Goal: Information Seeking & Learning: Learn about a topic

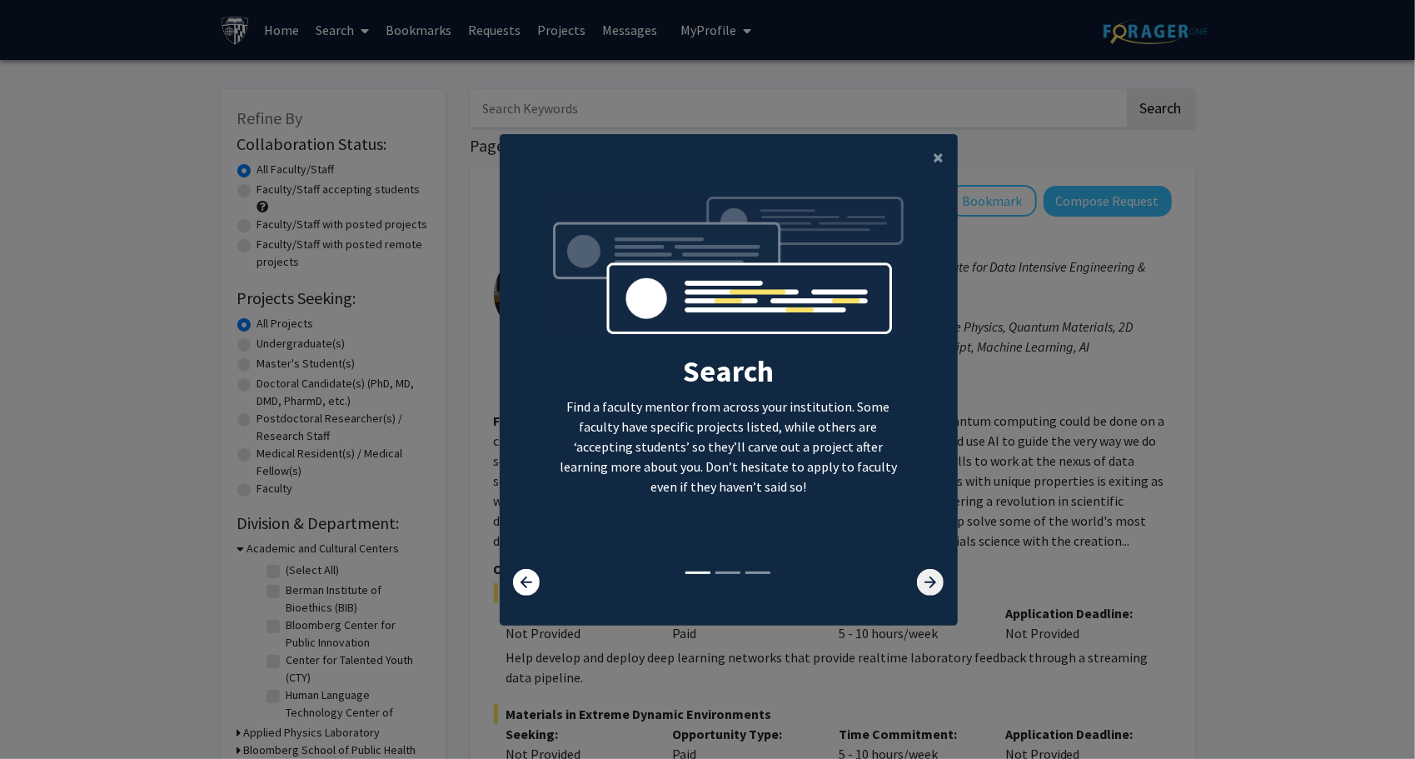
click at [917, 587] on icon at bounding box center [930, 582] width 27 height 27
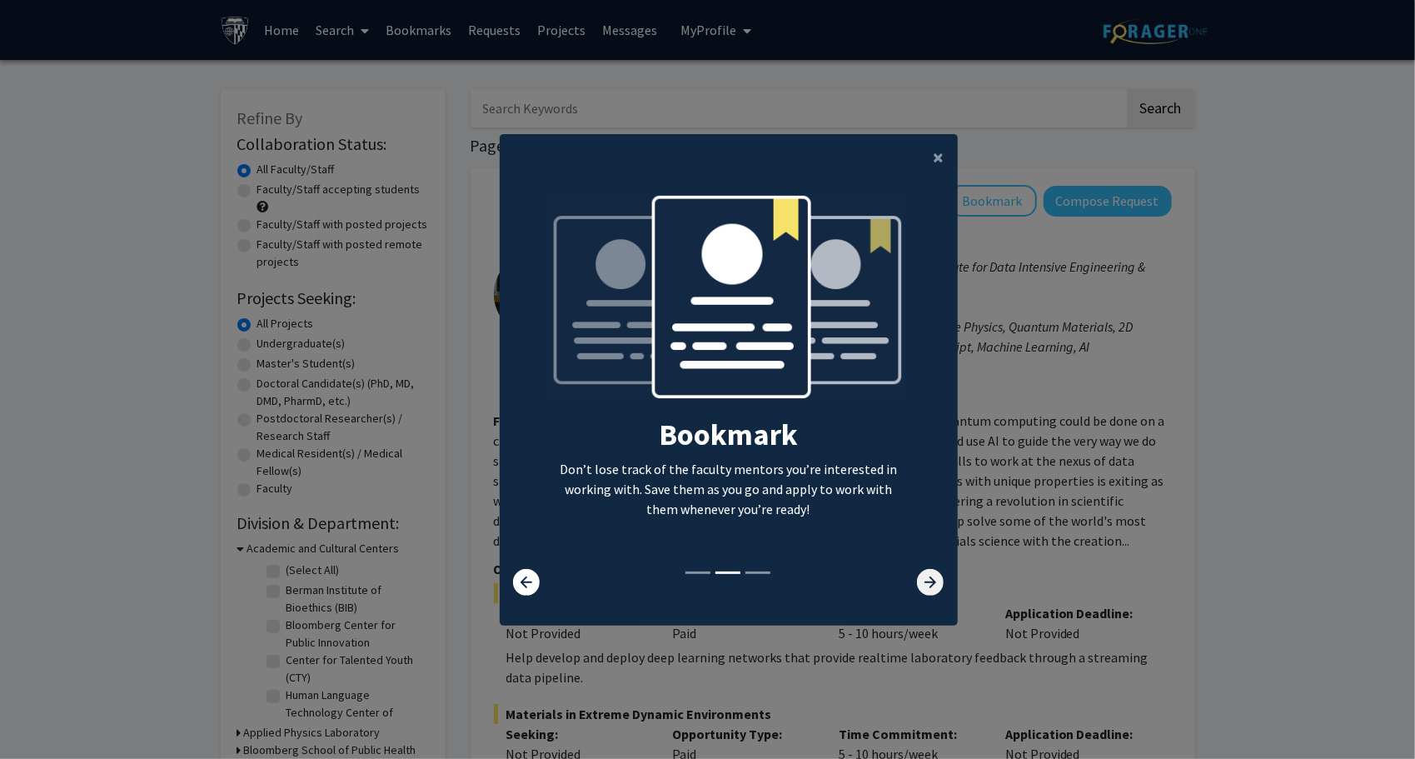
click at [917, 587] on icon at bounding box center [930, 582] width 27 height 27
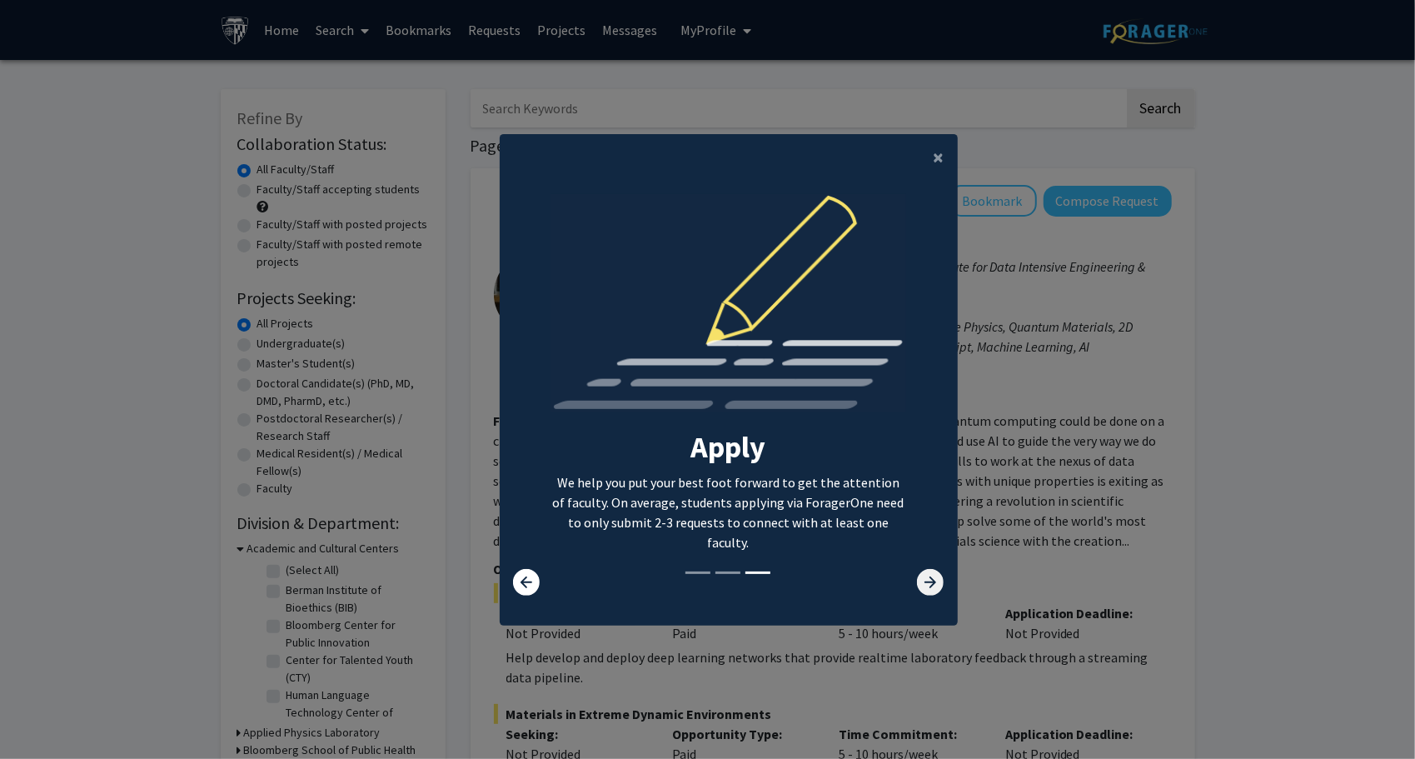
click at [917, 587] on icon at bounding box center [930, 582] width 27 height 27
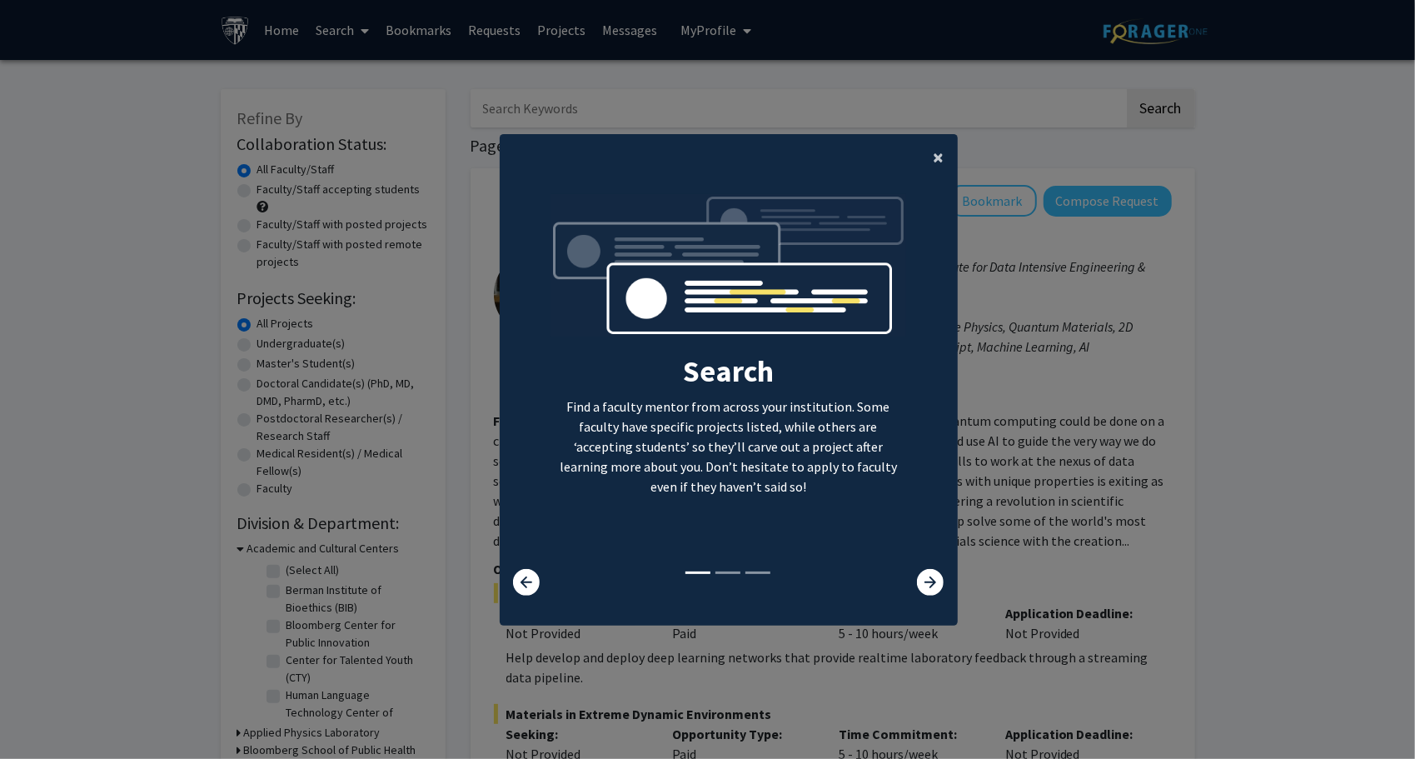
click at [934, 164] on span "×" at bounding box center [939, 157] width 11 height 26
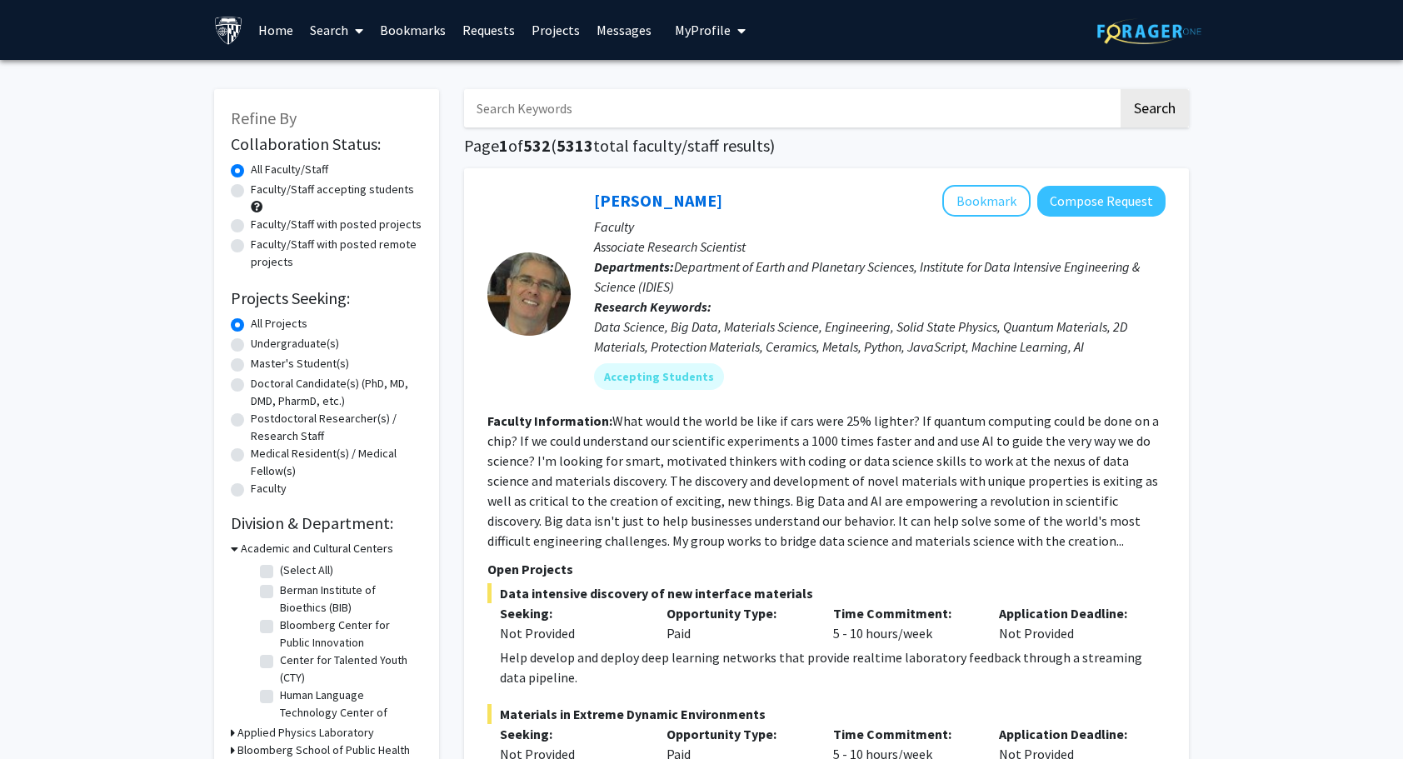
click at [251, 190] on label "Faculty/Staff accepting students" at bounding box center [332, 189] width 163 height 17
click at [251, 190] on input "Faculty/Staff accepting students" at bounding box center [256, 186] width 11 height 11
radio input "true"
click at [251, 365] on label "Master's Student(s)" at bounding box center [300, 363] width 98 height 17
click at [251, 365] on input "Master's Student(s)" at bounding box center [256, 360] width 11 height 11
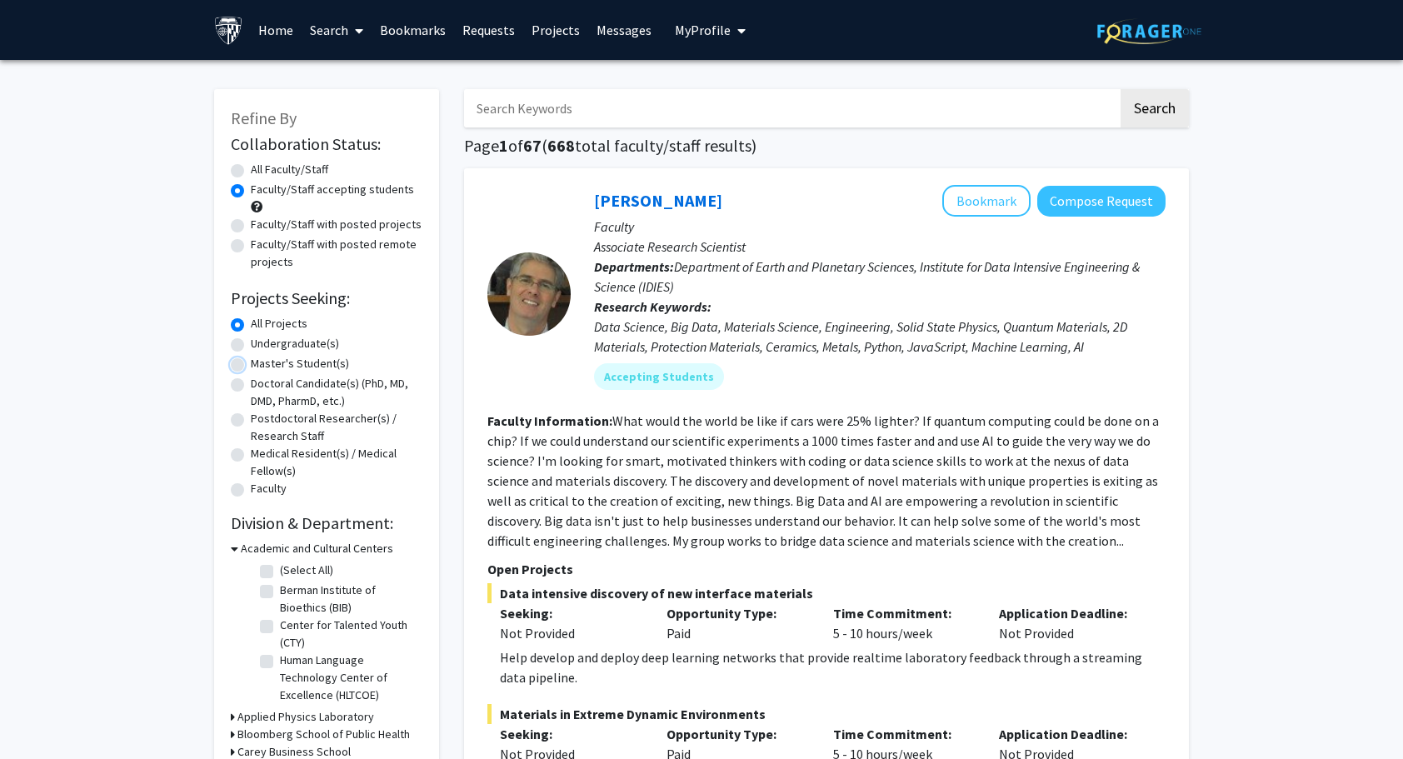
radio input "true"
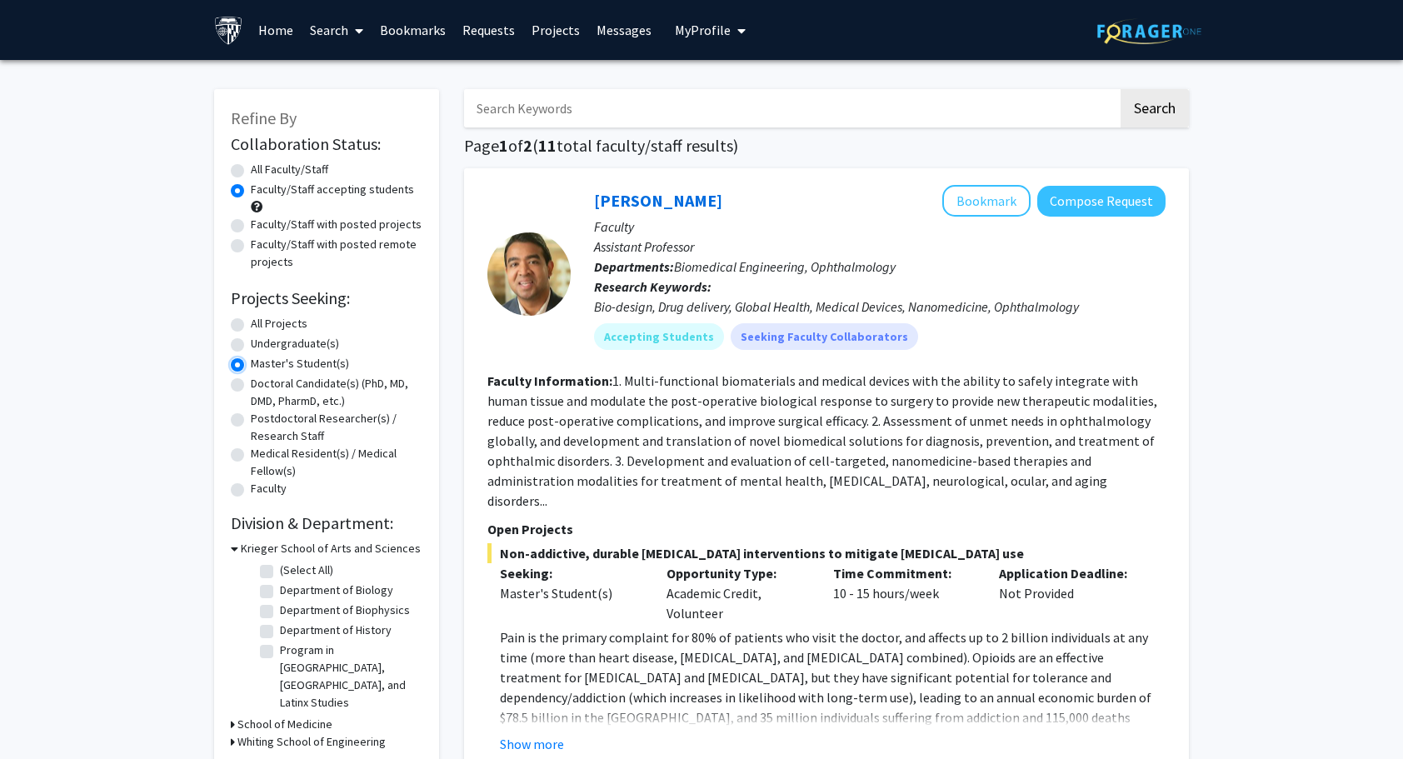
scroll to position [167, 0]
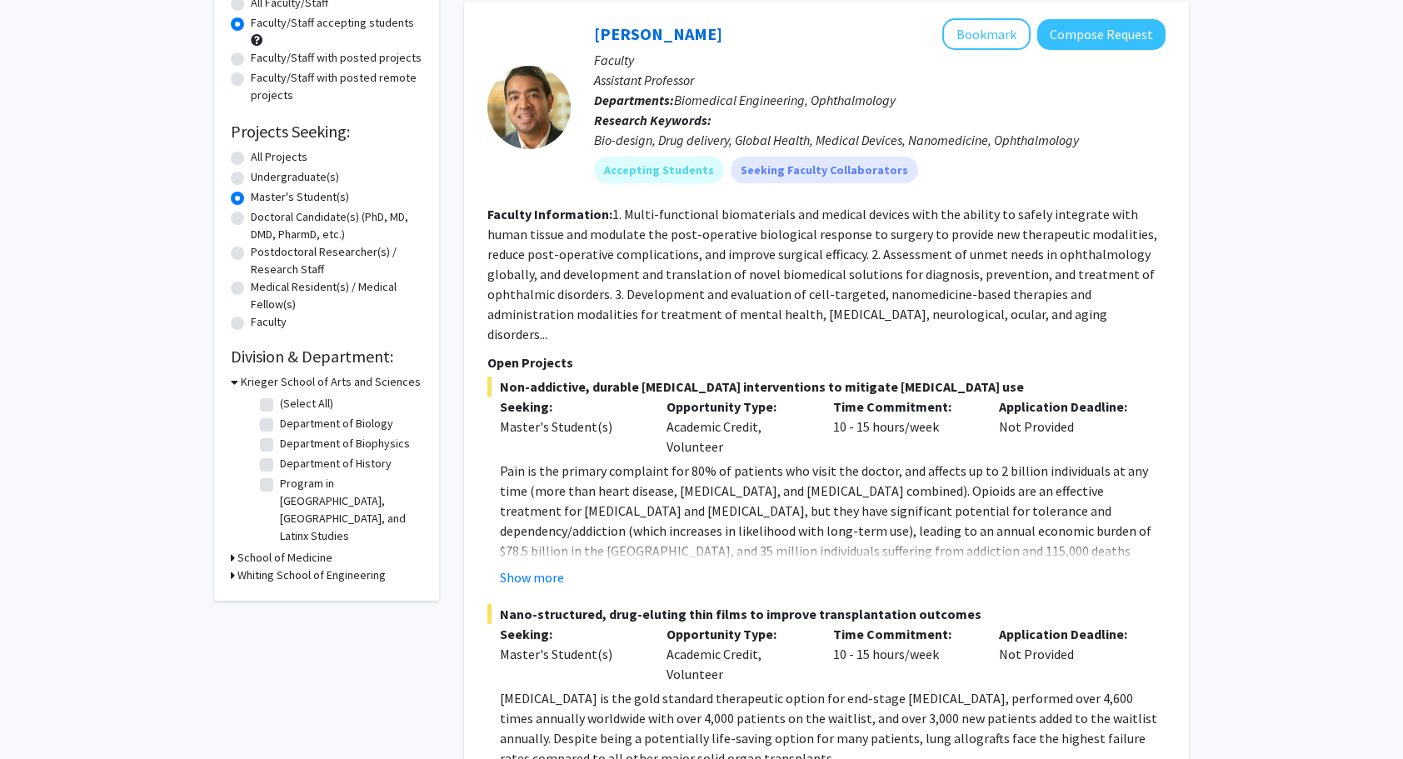
click at [240, 549] on h3 "School of Medicine" at bounding box center [284, 557] width 95 height 17
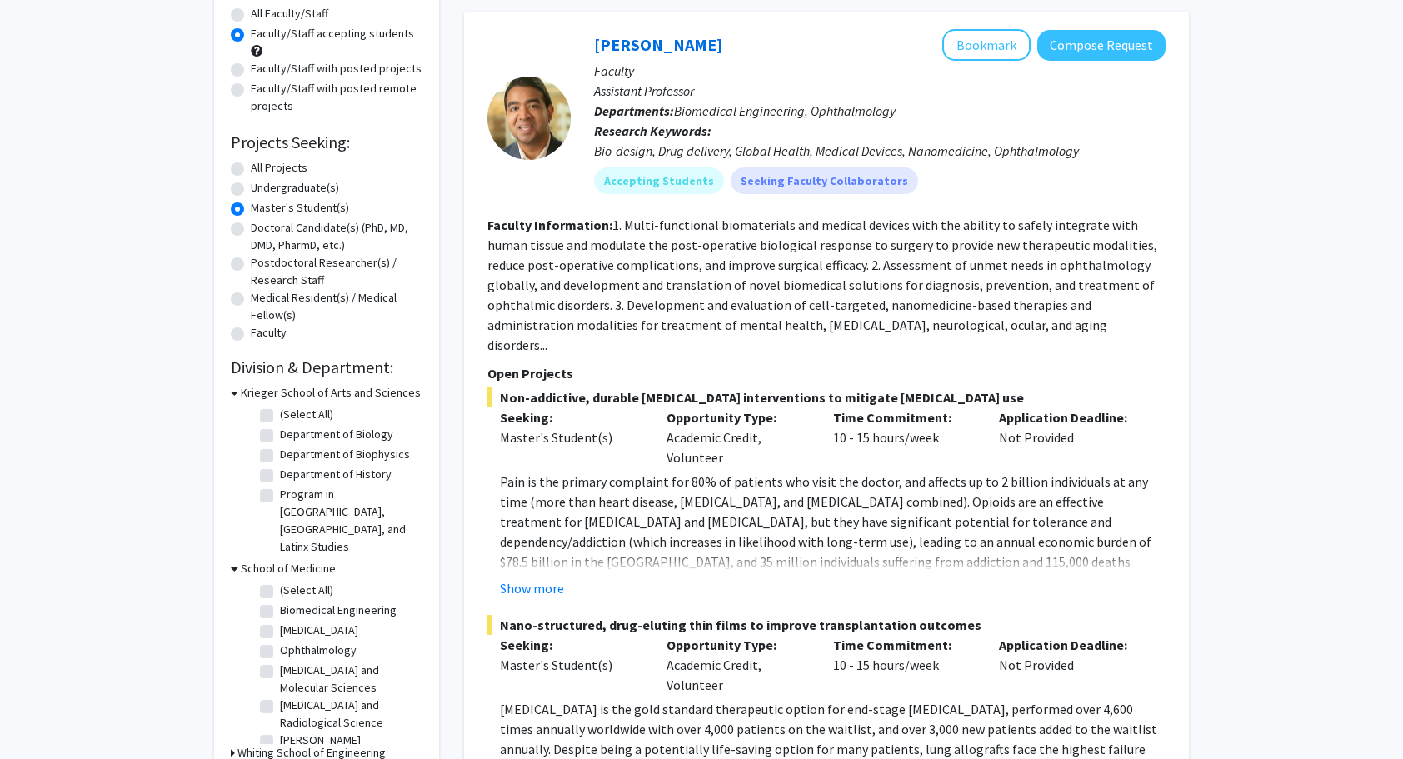
scroll to position [250, 0]
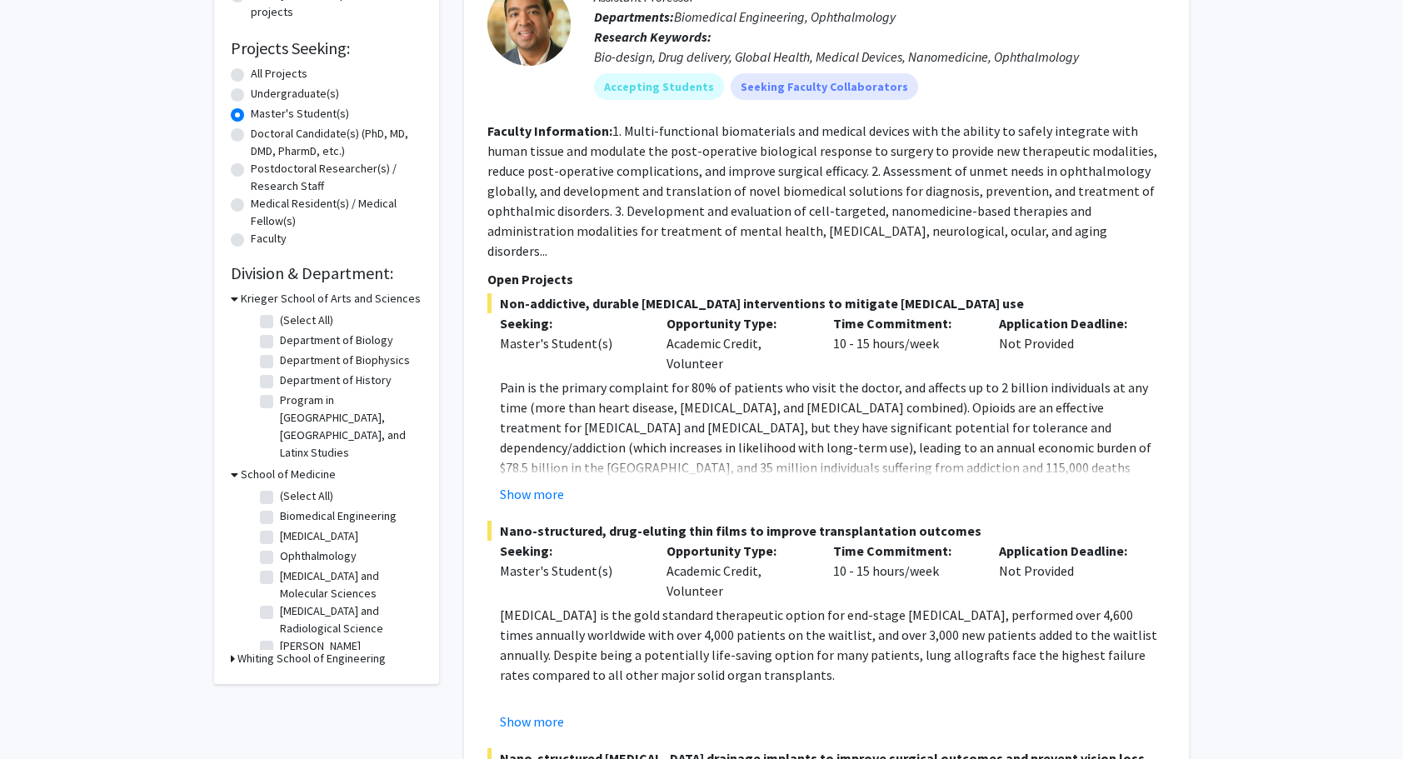
click at [280, 487] on label "(Select All)" at bounding box center [306, 495] width 53 height 17
click at [280, 487] on input "(Select All)" at bounding box center [285, 492] width 11 height 11
checkbox input "true"
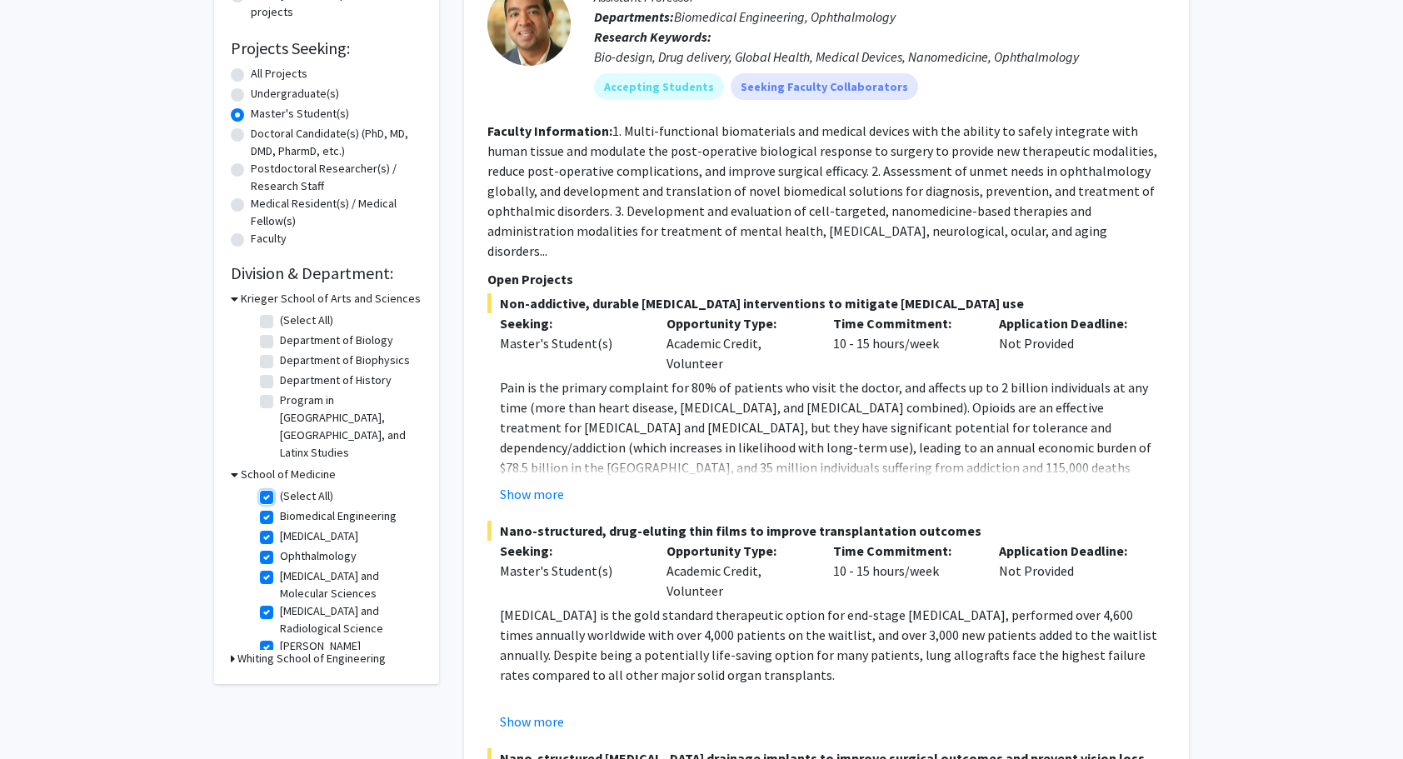
checkbox input "true"
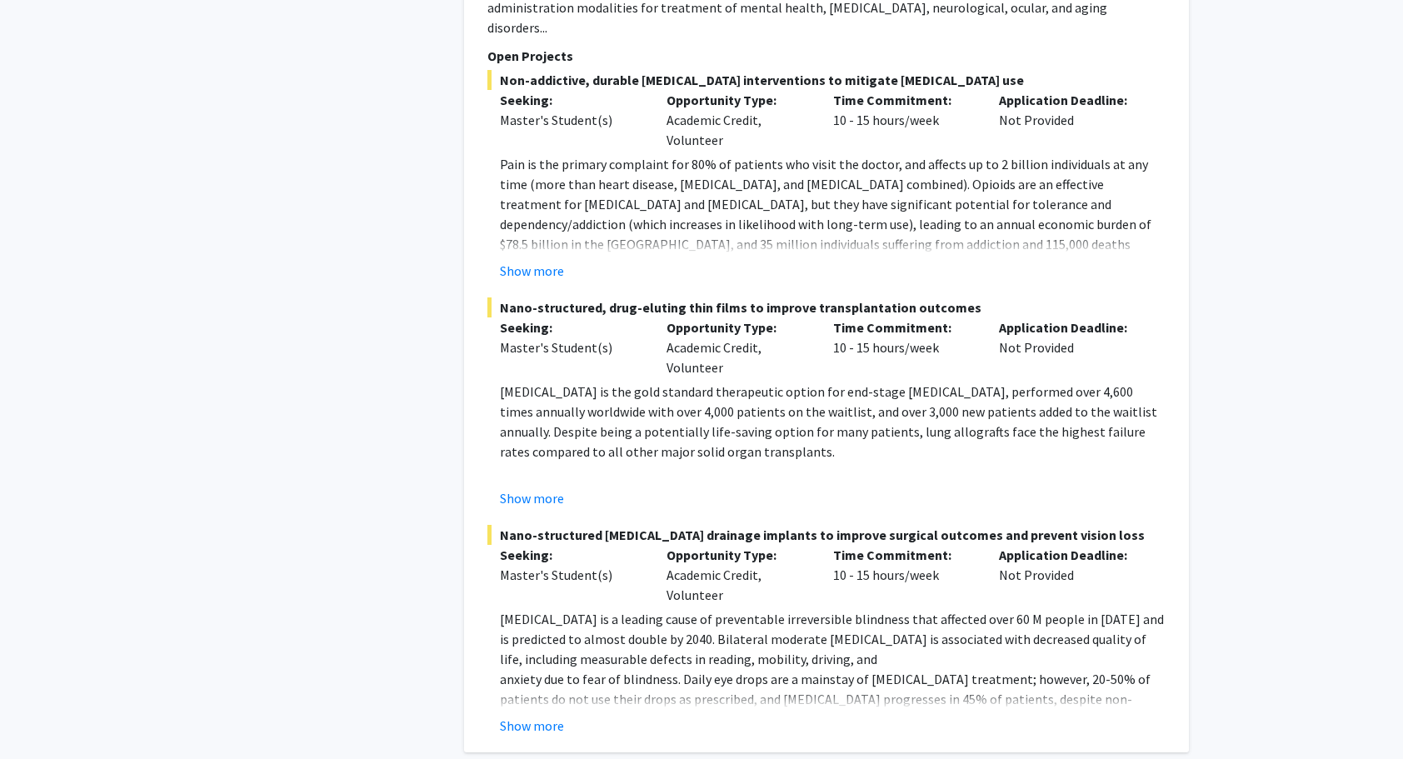
scroll to position [2415, 0]
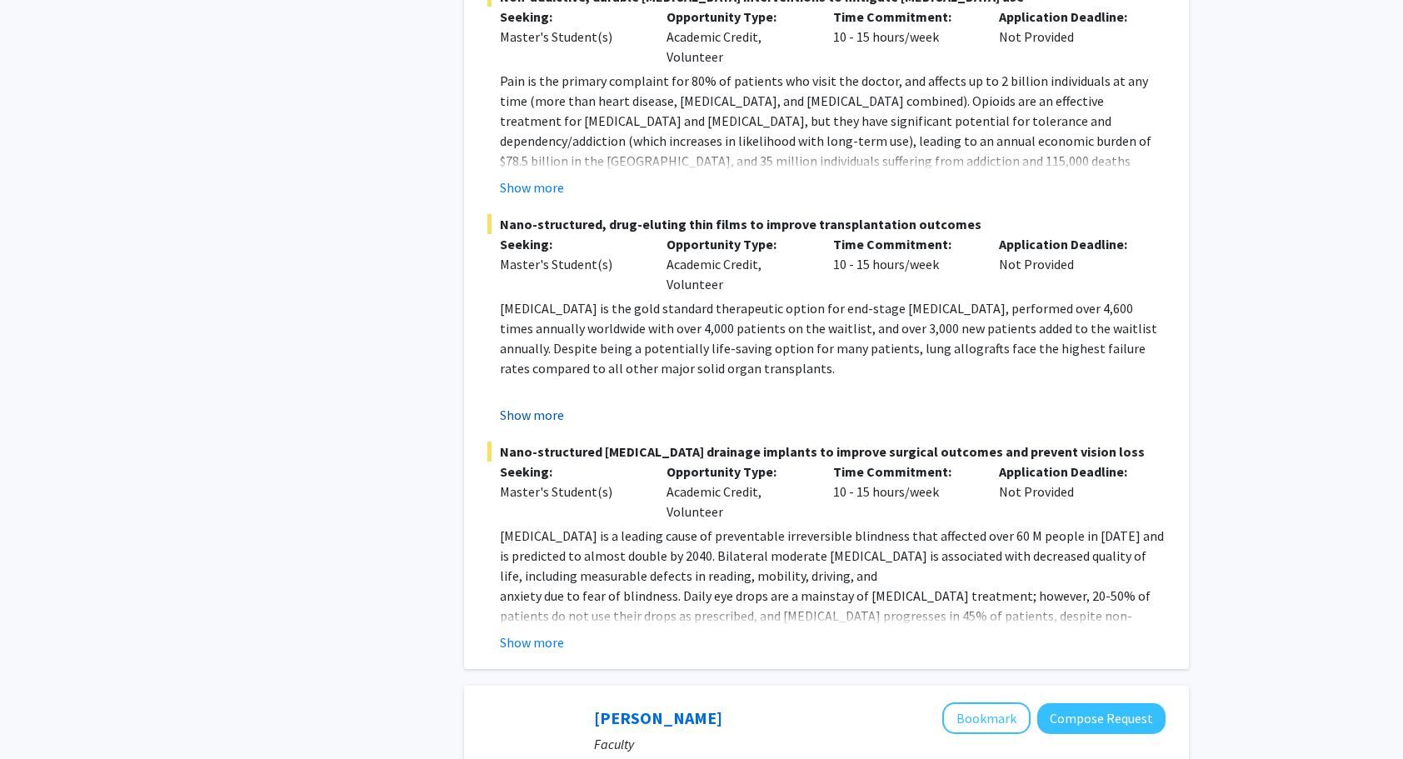
click at [533, 405] on button "Show more" at bounding box center [532, 415] width 64 height 20
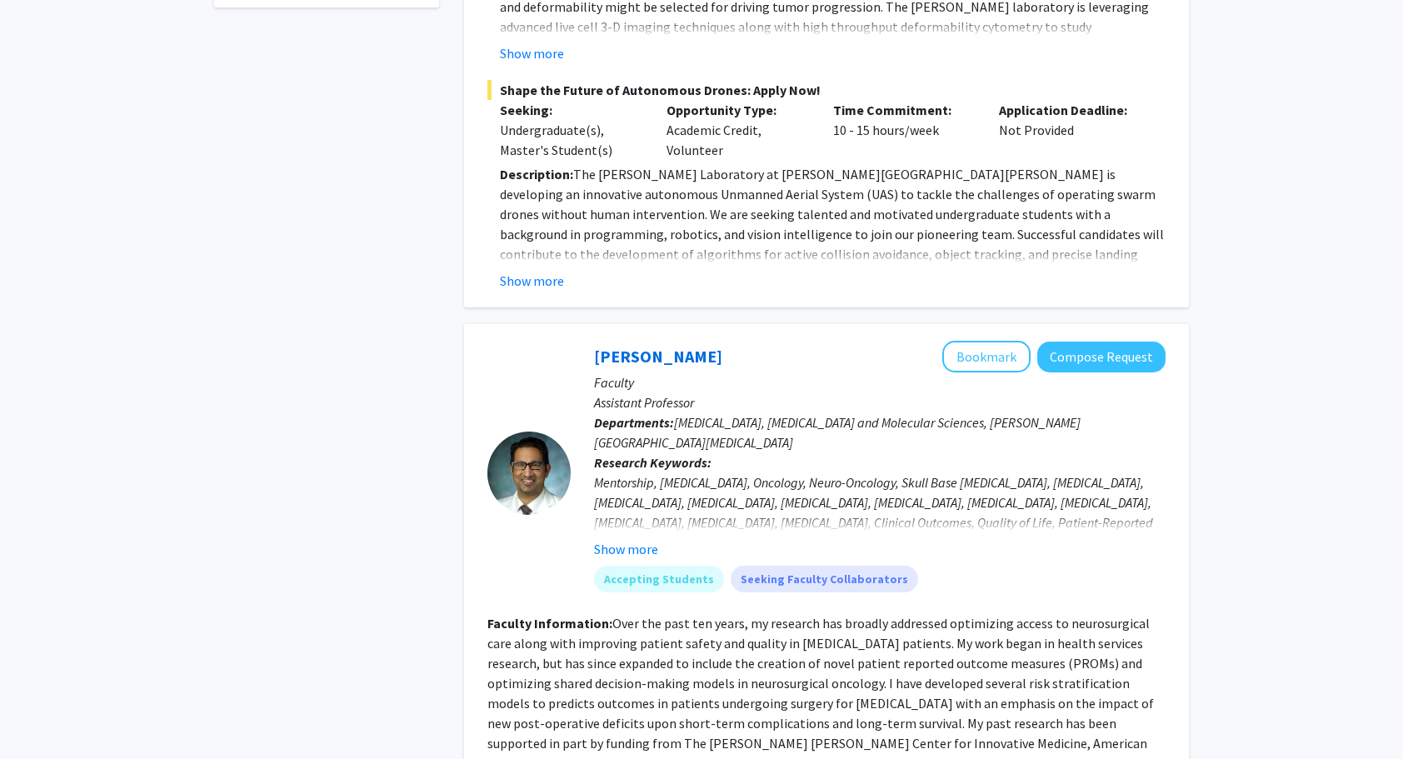
scroll to position [833, 0]
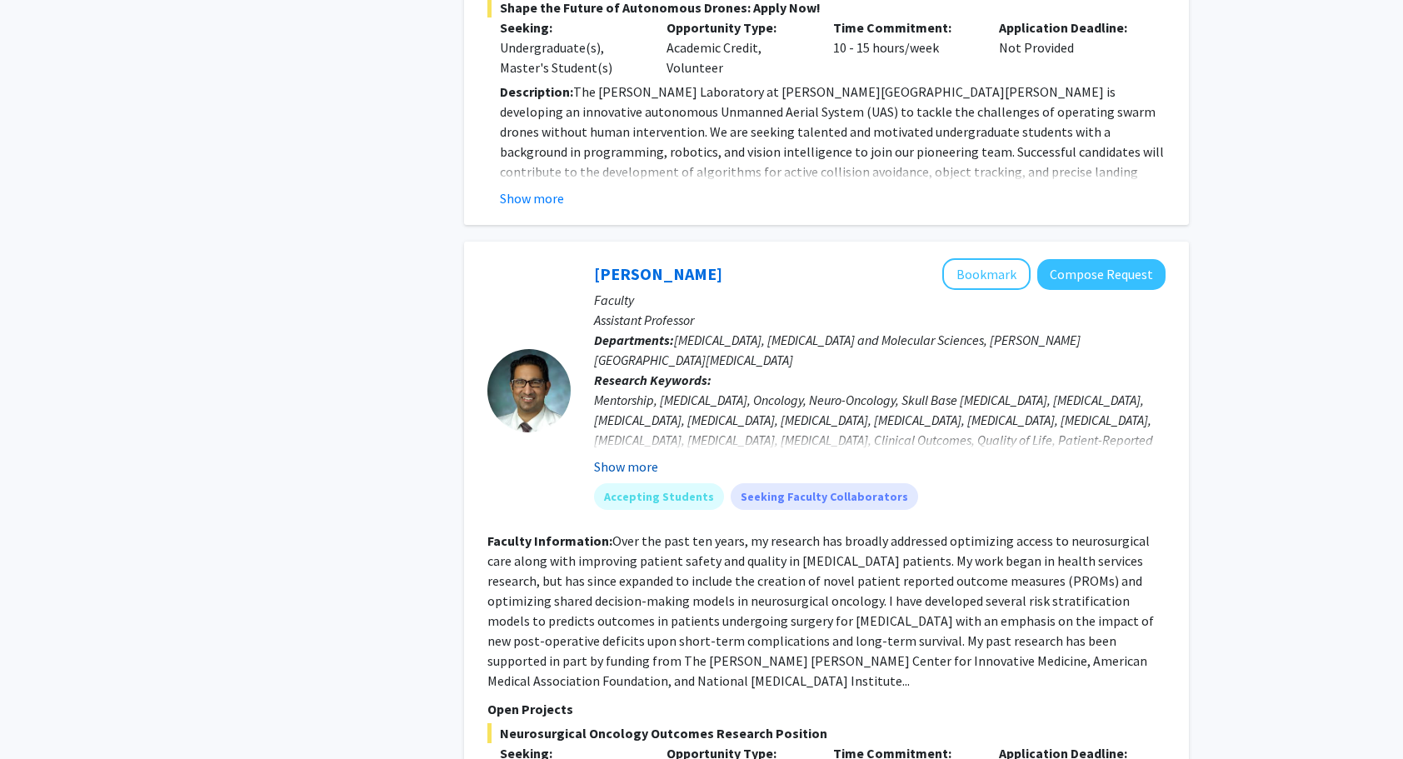
click at [630, 456] on button "Show more" at bounding box center [626, 466] width 64 height 20
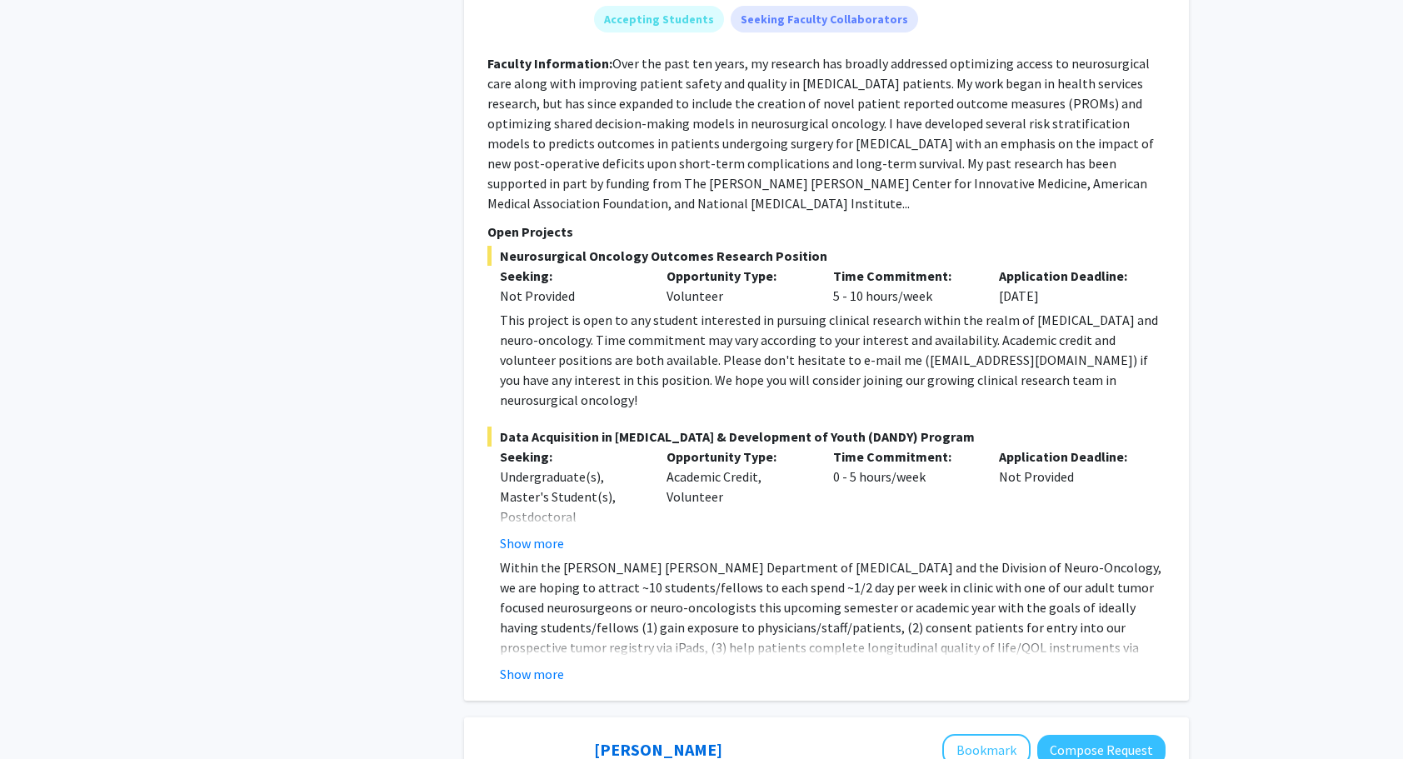
scroll to position [1416, 0]
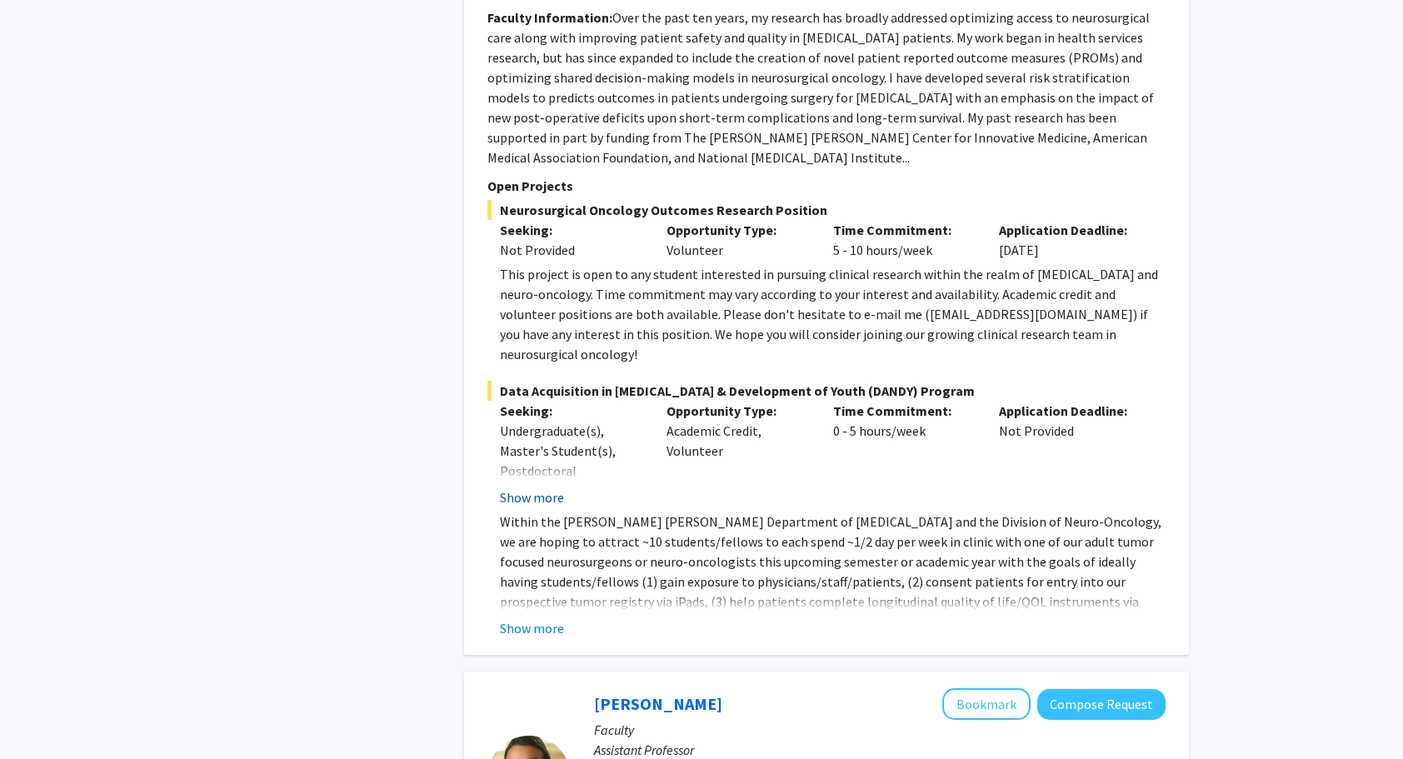
click at [544, 487] on button "Show more" at bounding box center [532, 497] width 64 height 20
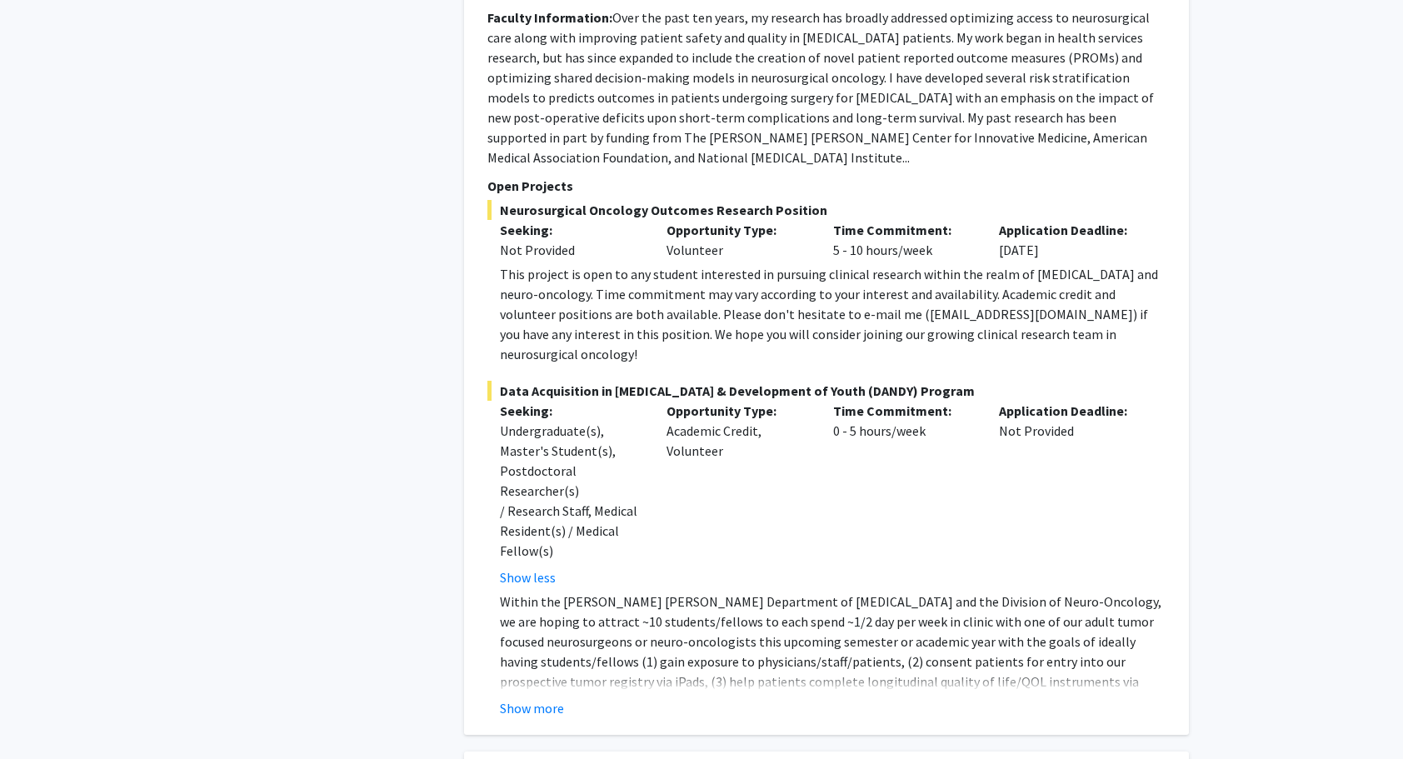
scroll to position [1499, 0]
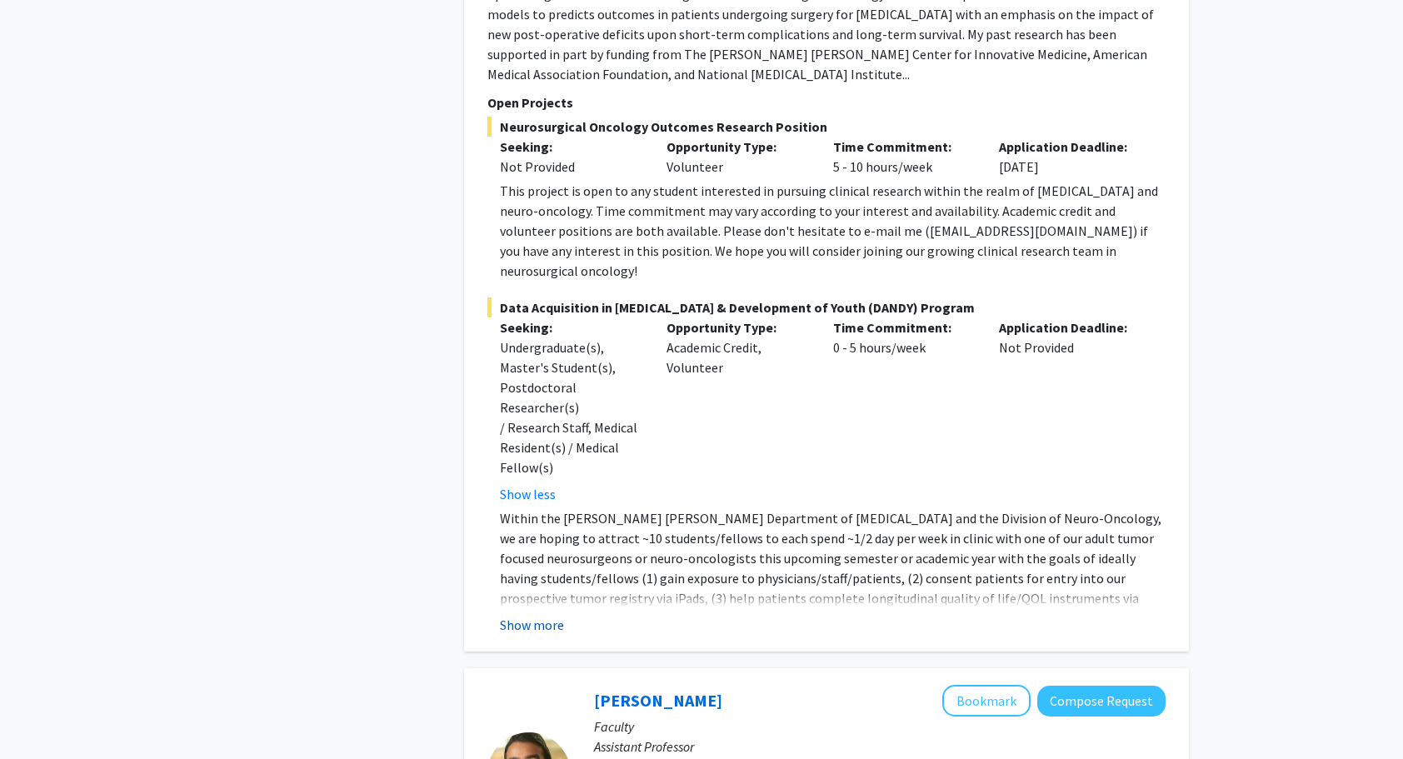
click at [515, 615] on button "Show more" at bounding box center [532, 625] width 64 height 20
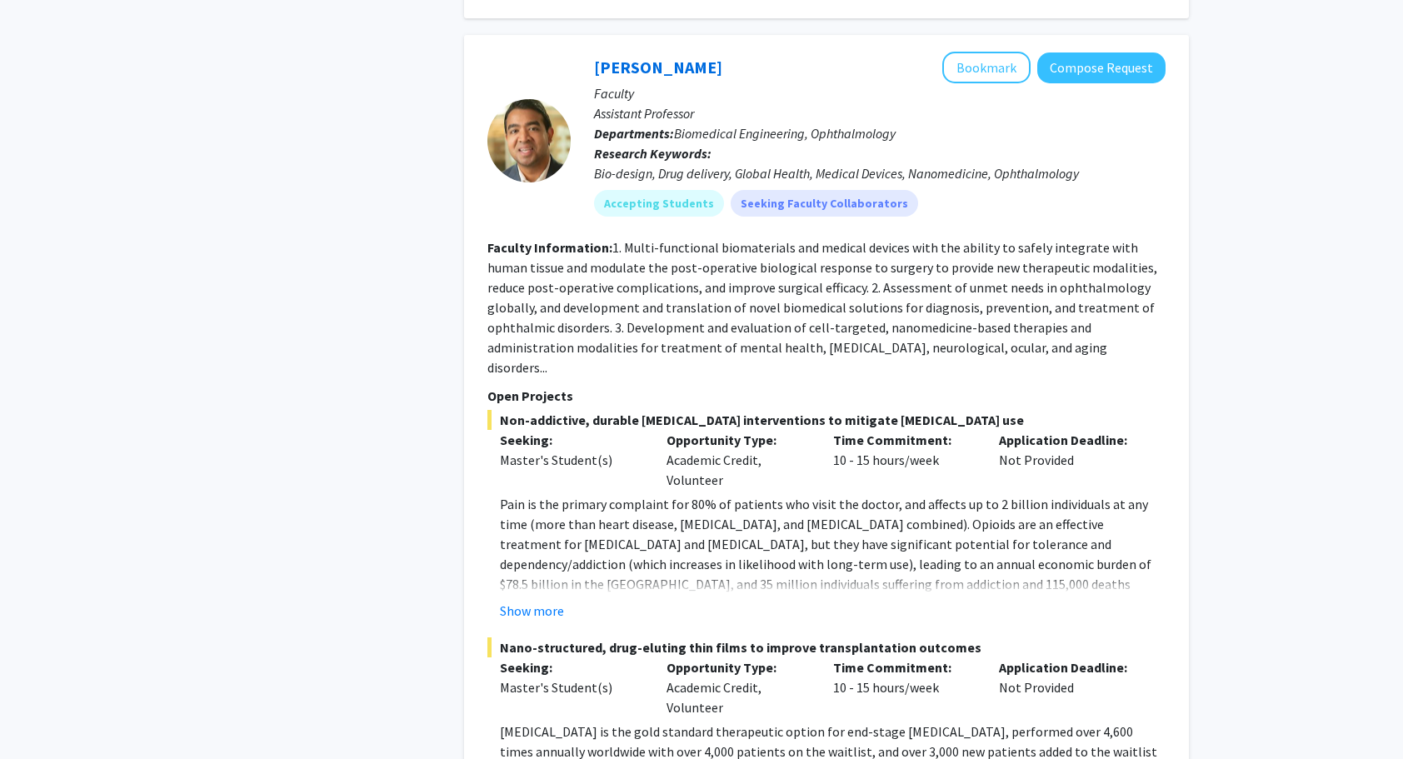
scroll to position [2333, 0]
click at [509, 600] on button "Show more" at bounding box center [532, 610] width 64 height 20
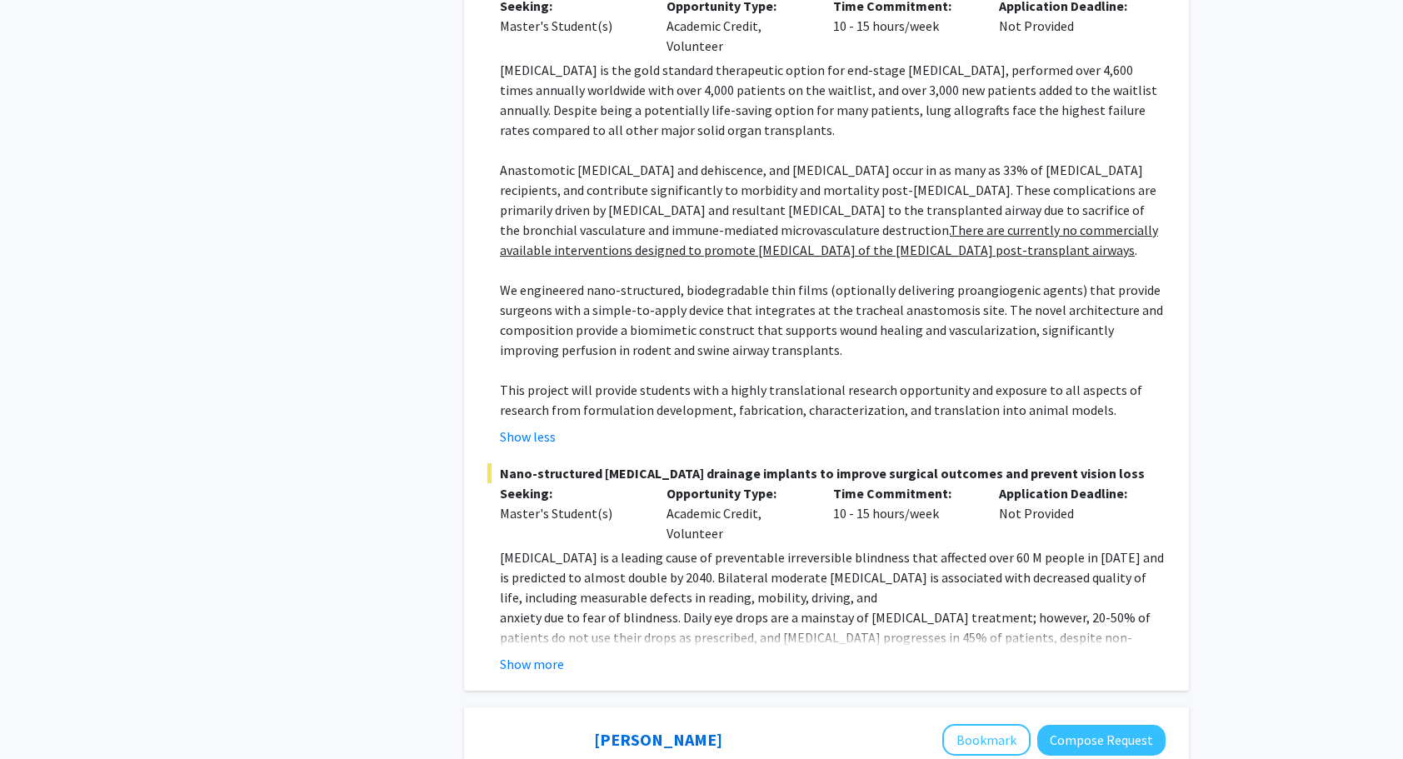
scroll to position [3499, 0]
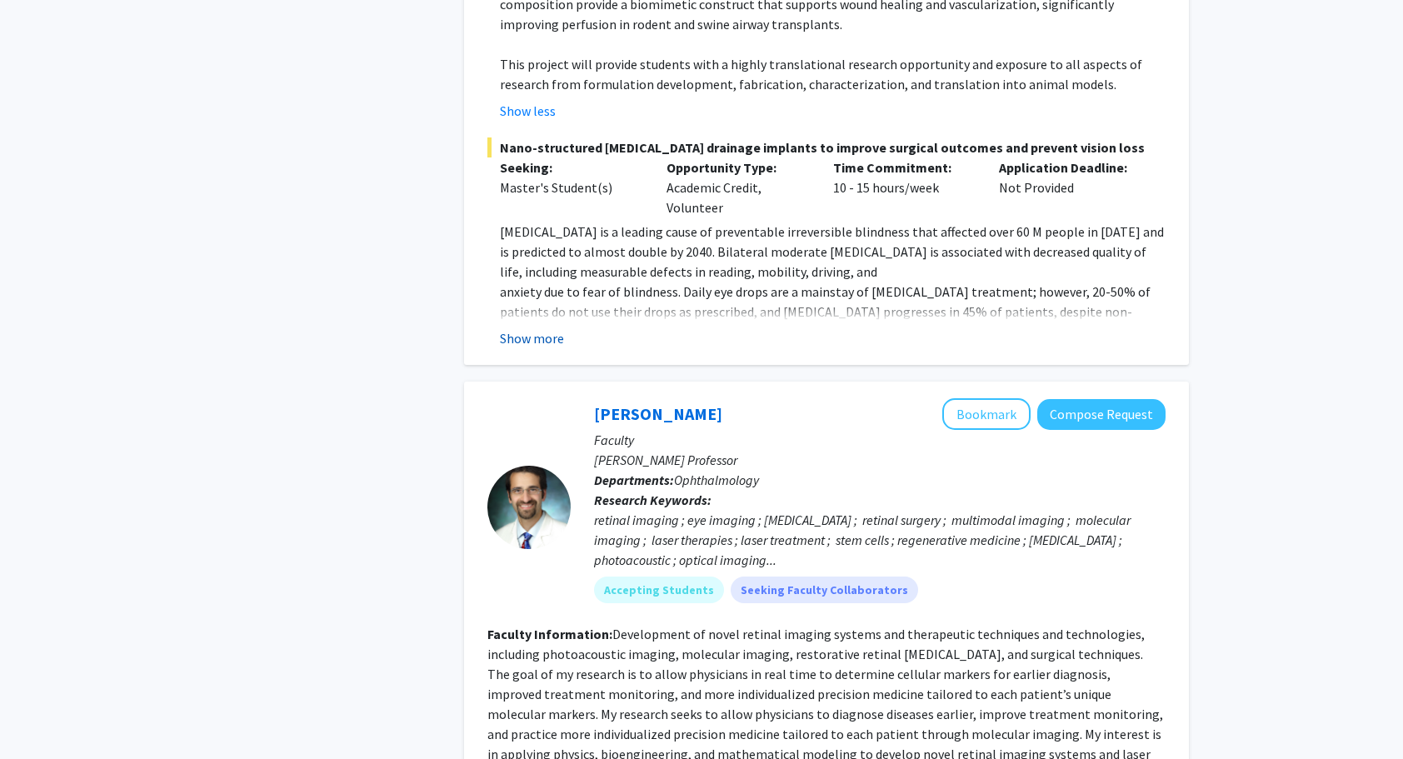
click at [536, 328] on button "Show more" at bounding box center [532, 338] width 64 height 20
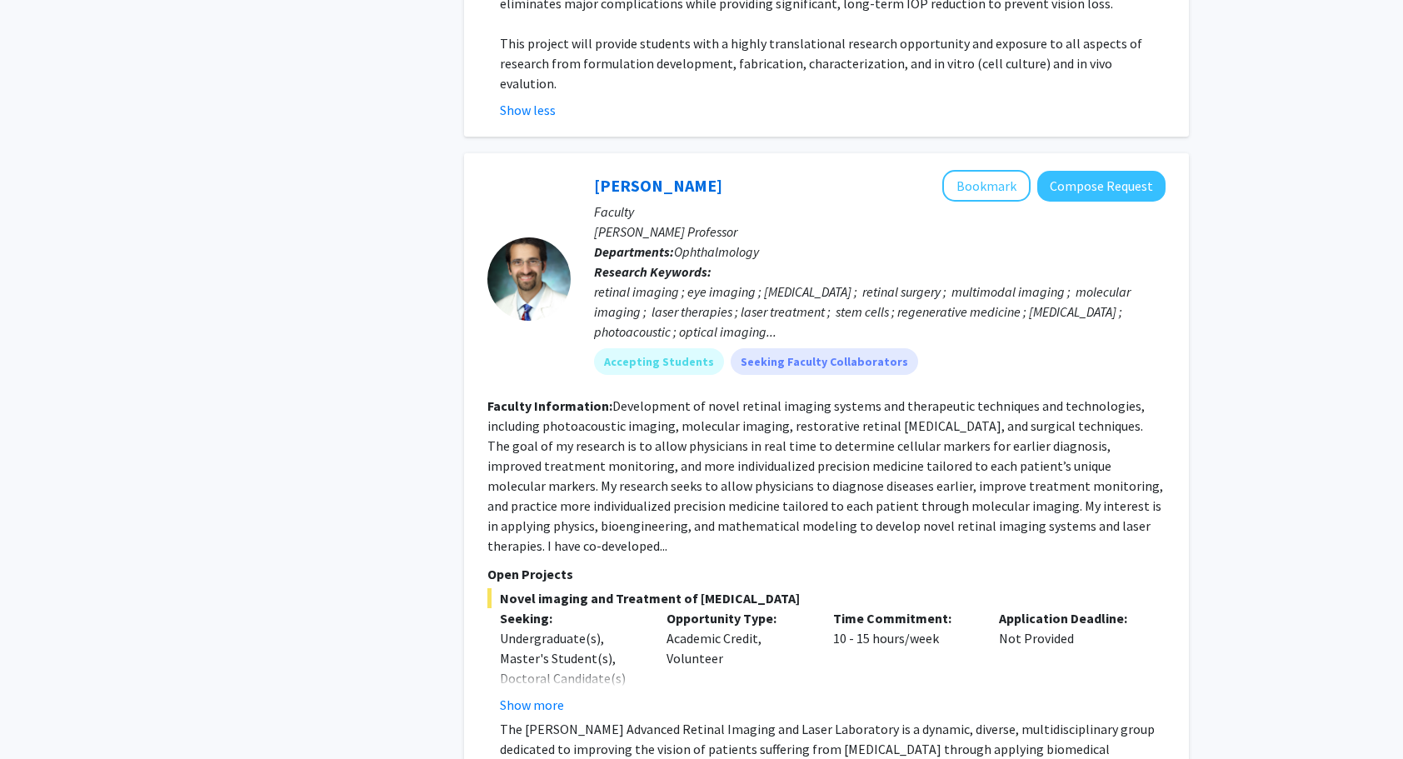
scroll to position [3999, 0]
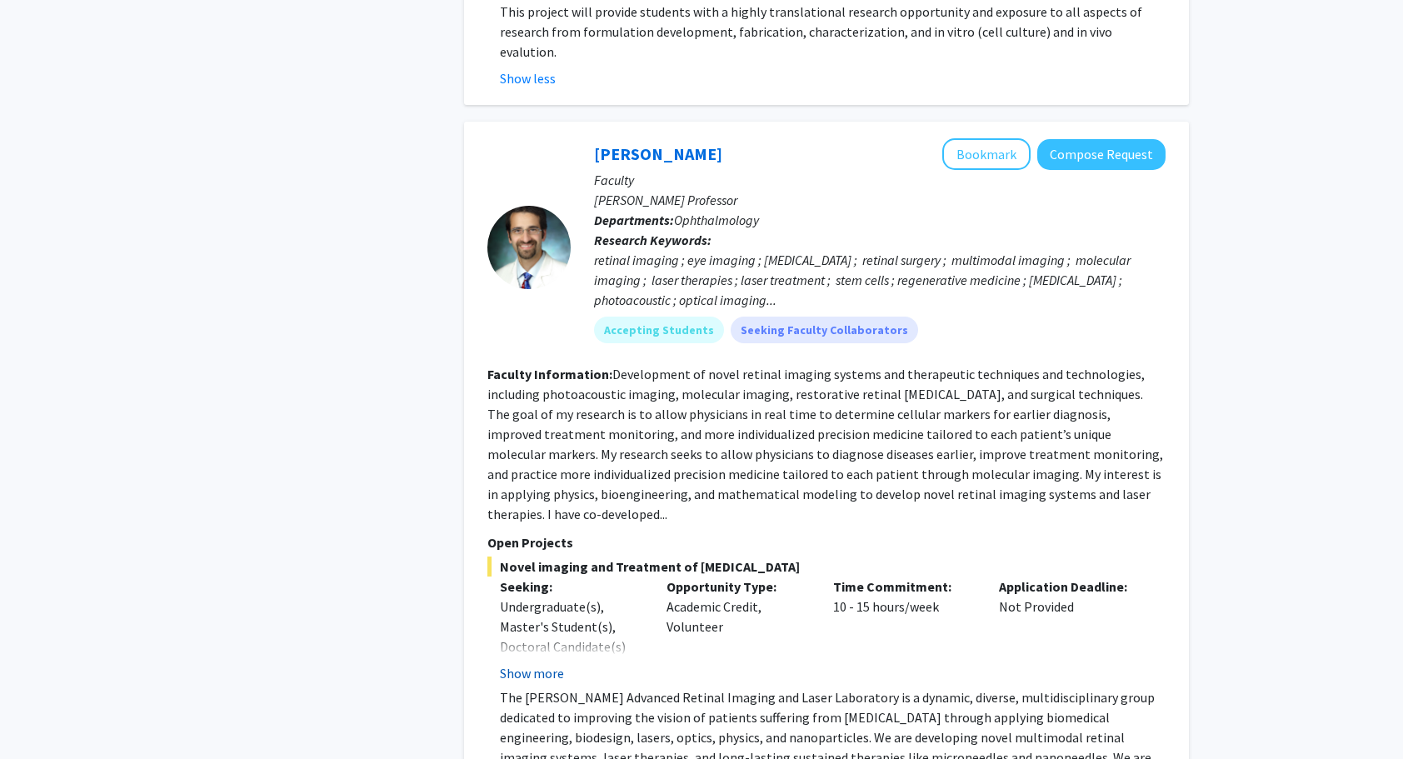
click at [534, 663] on button "Show more" at bounding box center [532, 673] width 64 height 20
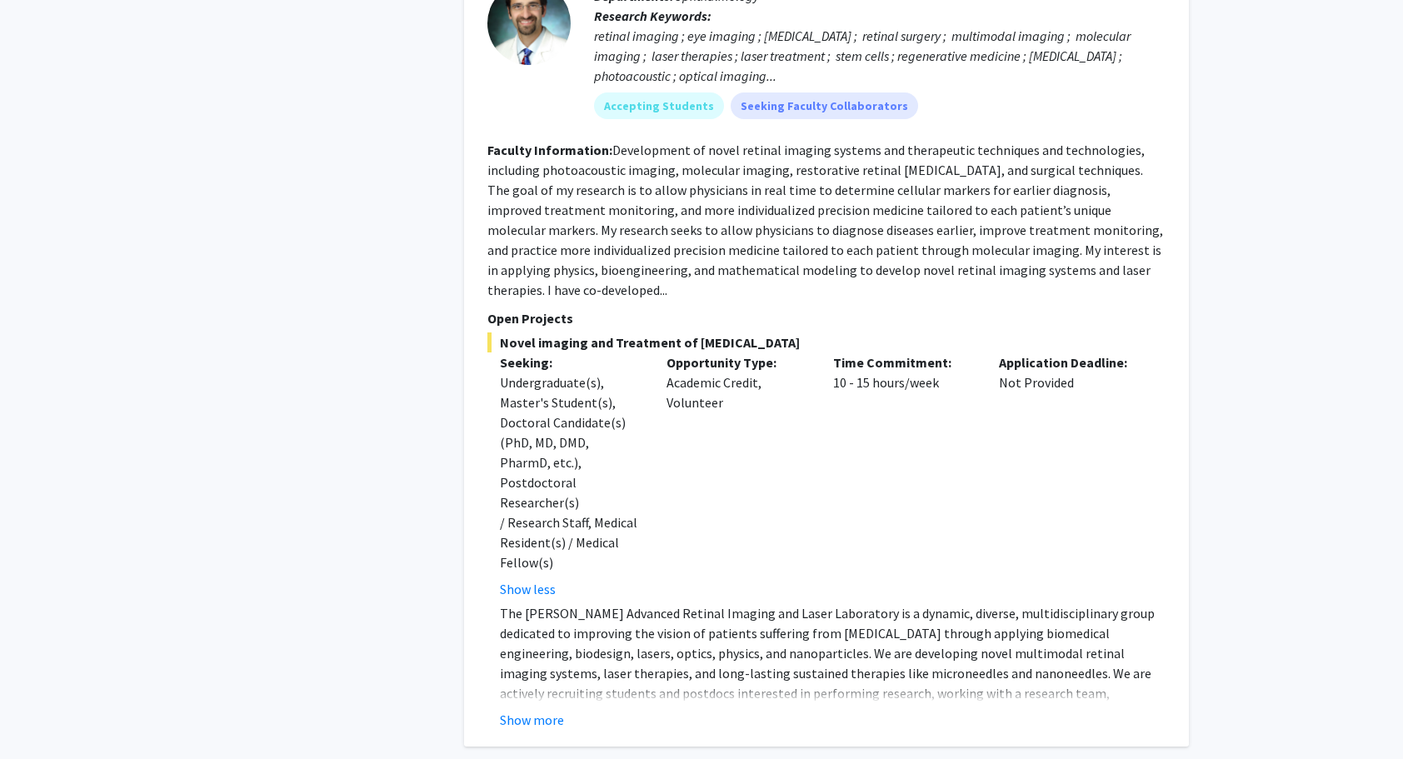
scroll to position [4248, 0]
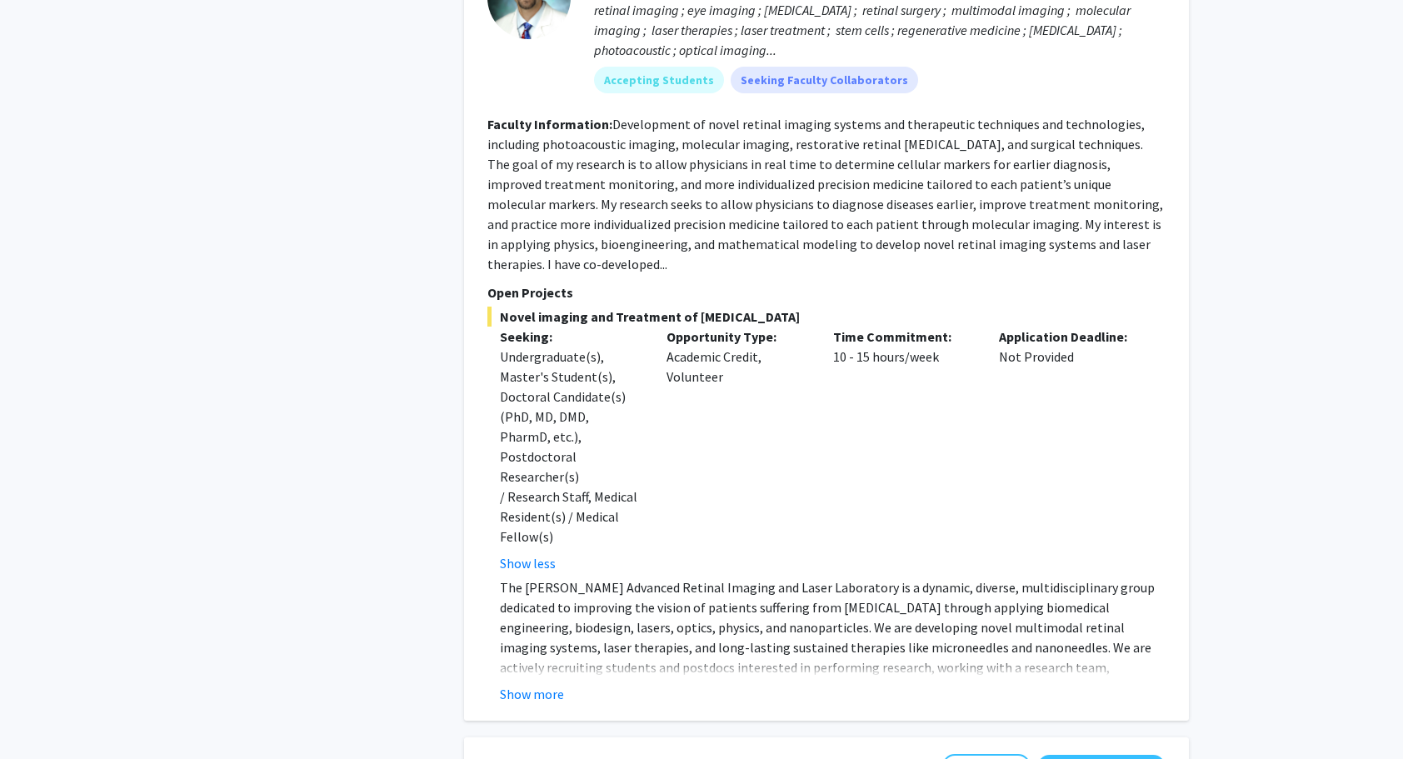
click at [546, 684] on button "Show more" at bounding box center [532, 694] width 64 height 20
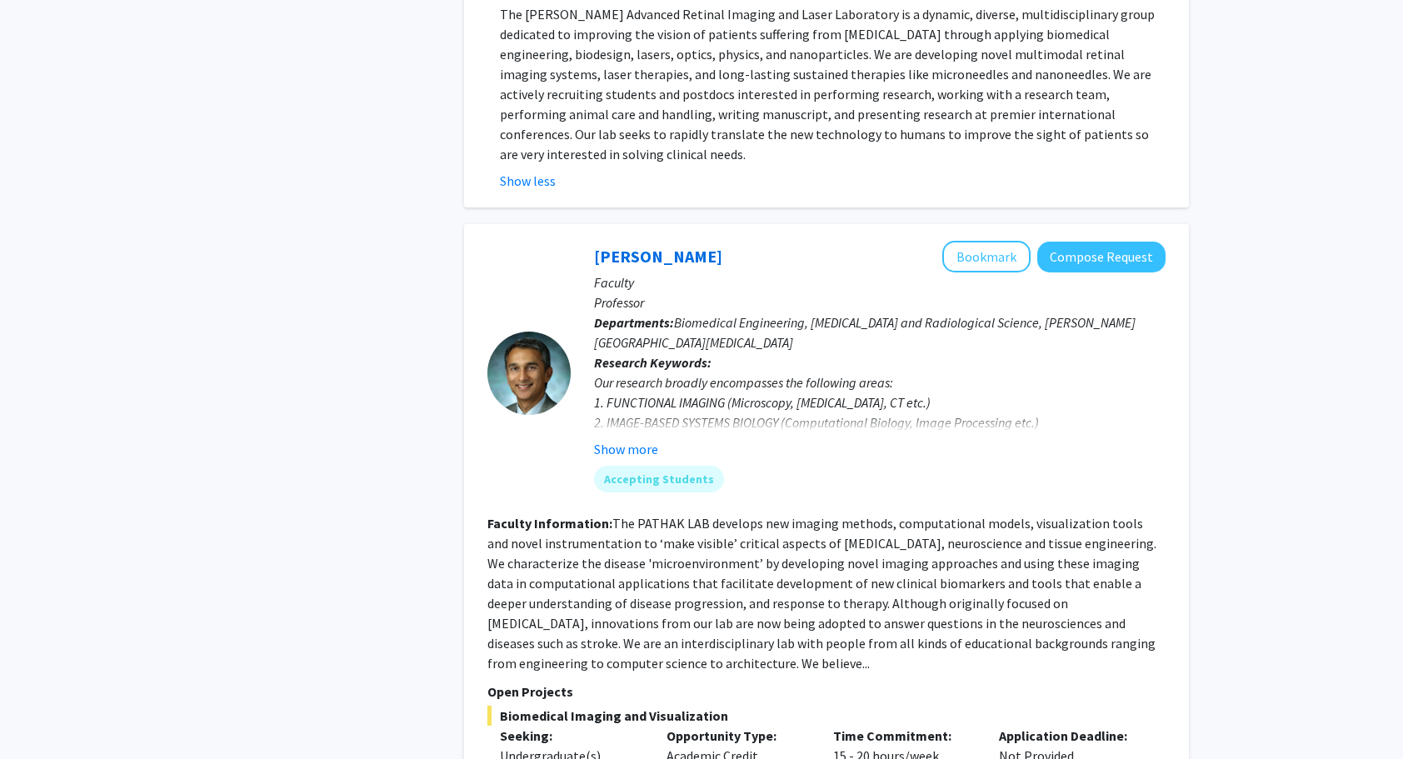
scroll to position [4940, 0]
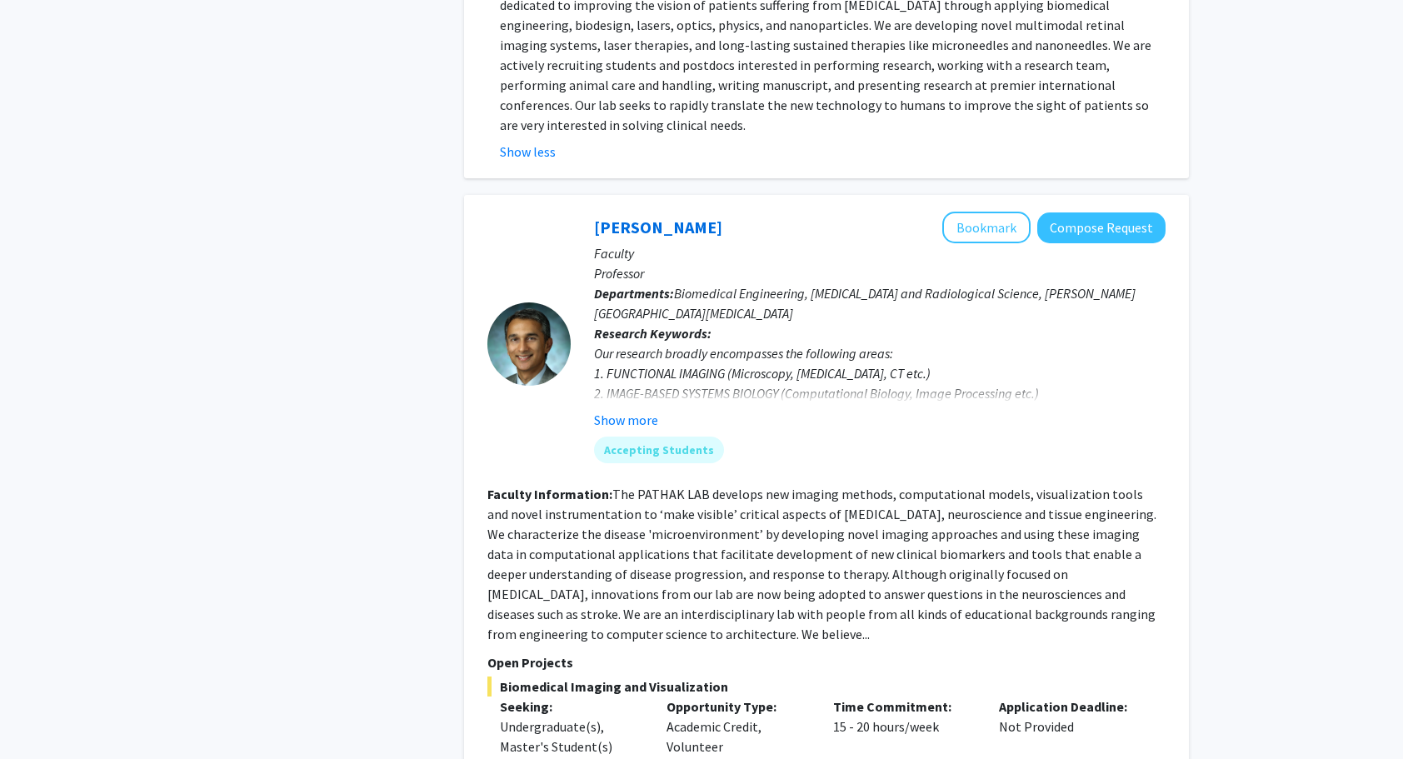
scroll to position [4773, 0]
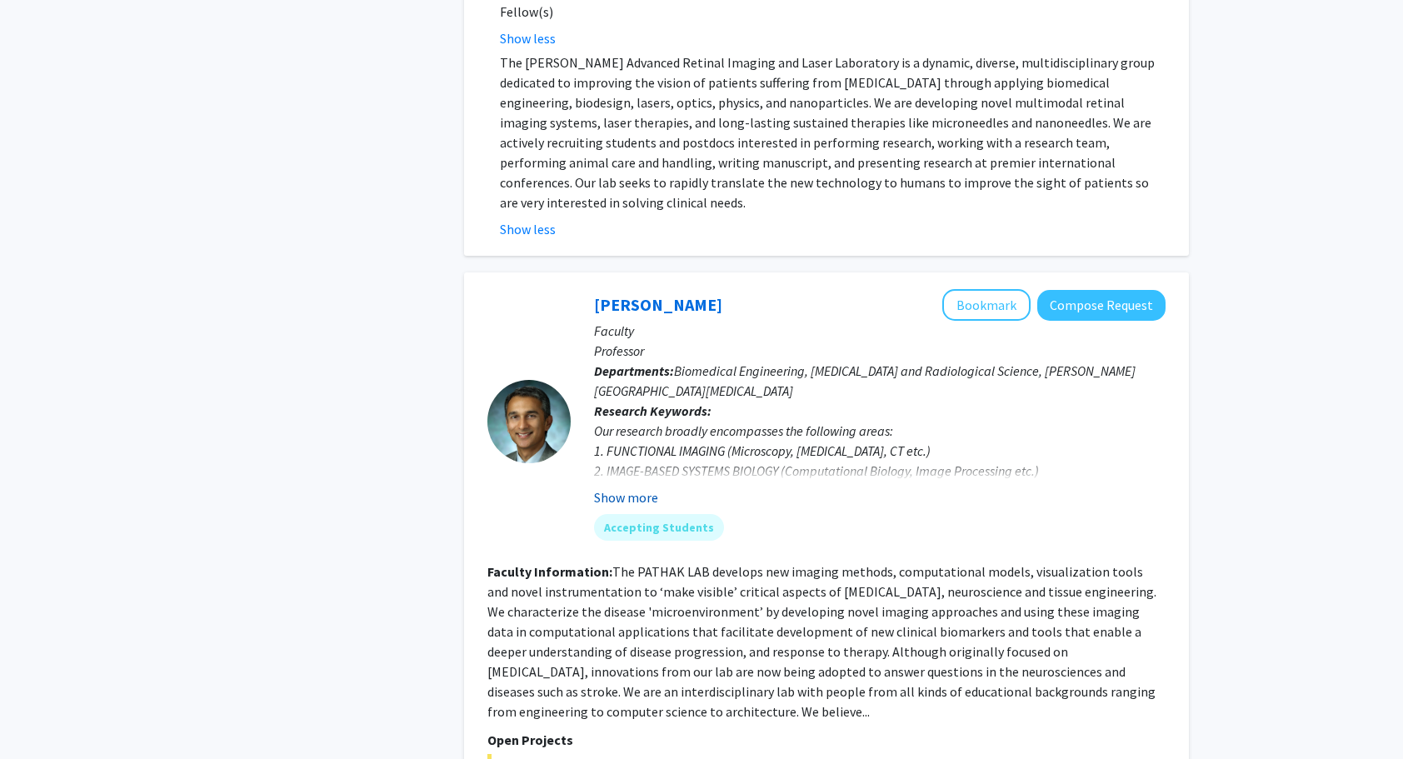
click at [628, 487] on button "Show more" at bounding box center [626, 497] width 64 height 20
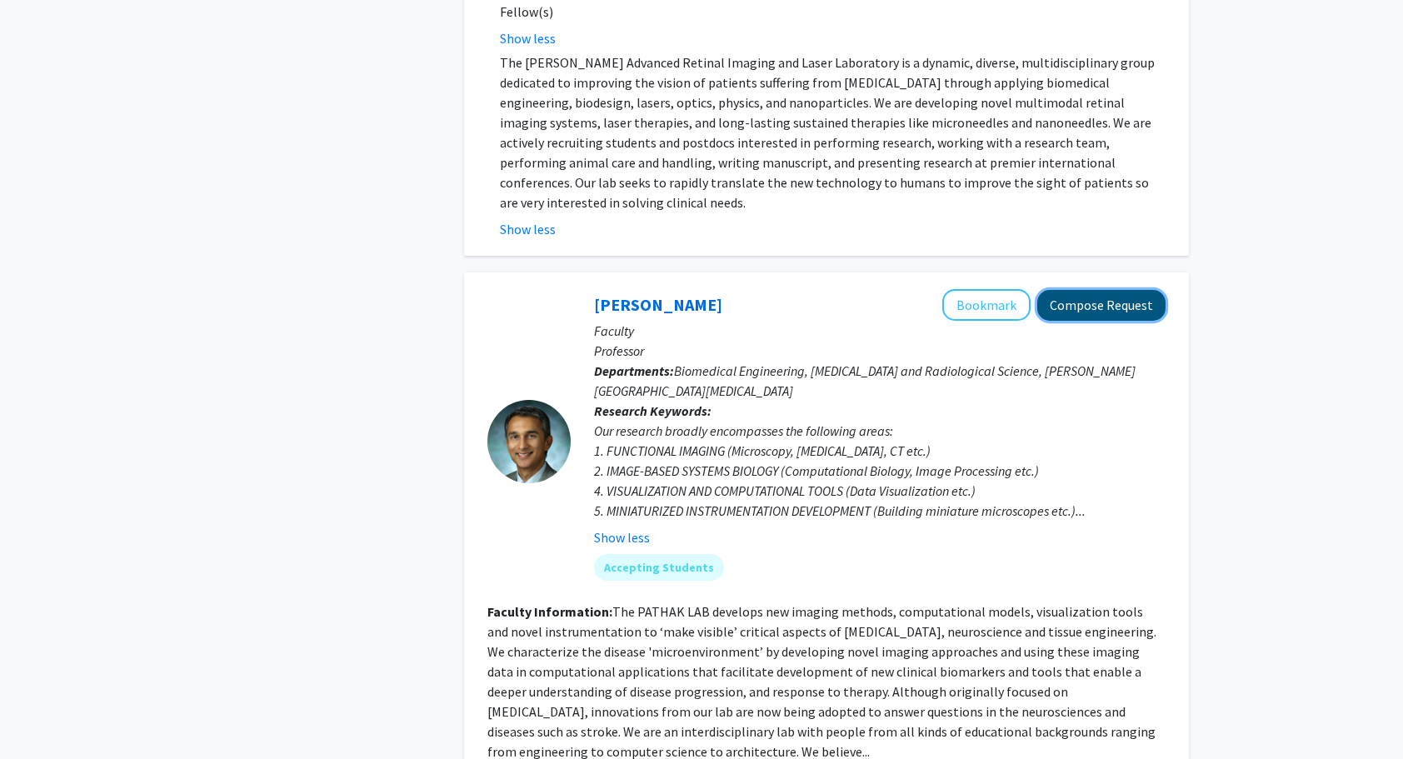
click at [1111, 290] on button "Compose Request" at bounding box center [1101, 305] width 128 height 31
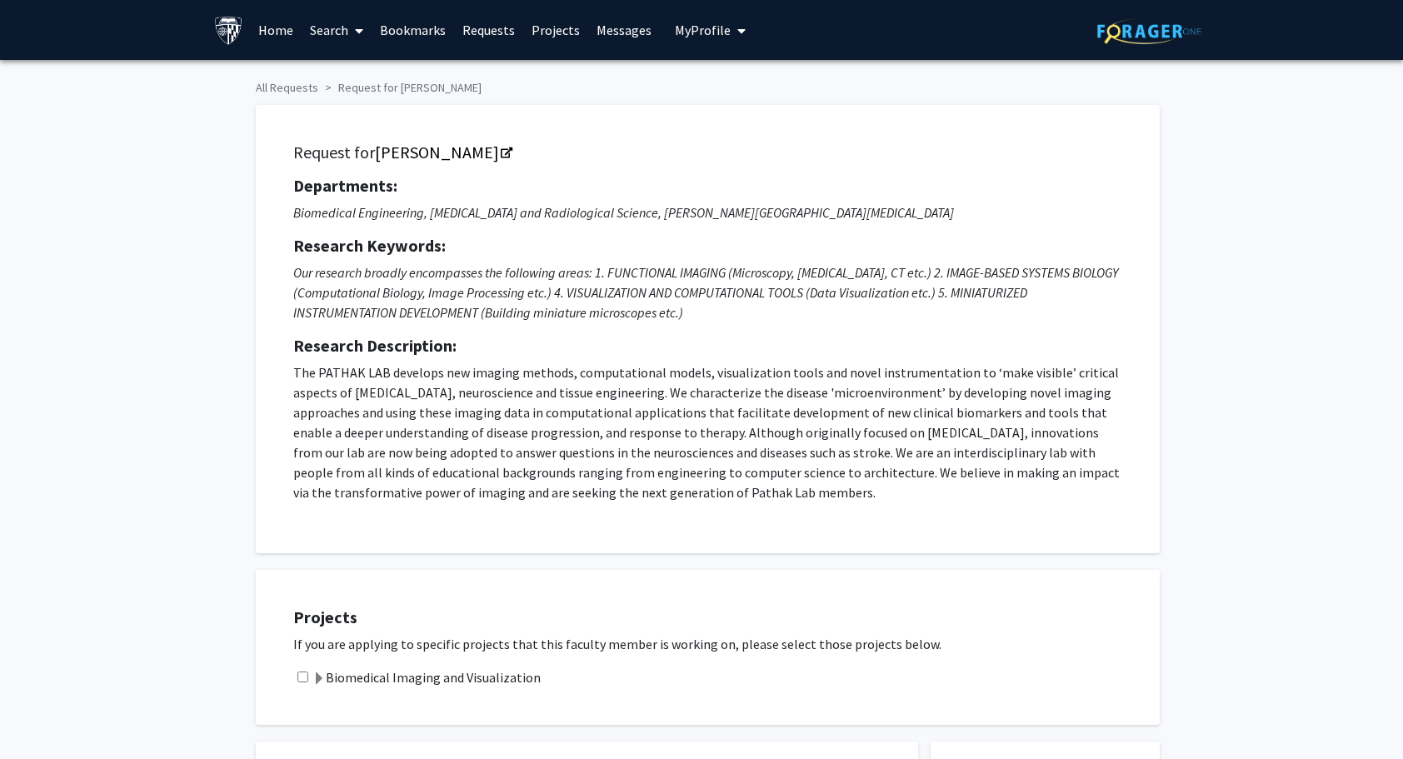
click at [444, 661] on div "Projects If you are applying to specific projects that this faculty member is w…" at bounding box center [718, 647] width 883 height 113
click at [436, 678] on label "Biomedical Imaging and Visualization" at bounding box center [426, 677] width 228 height 20
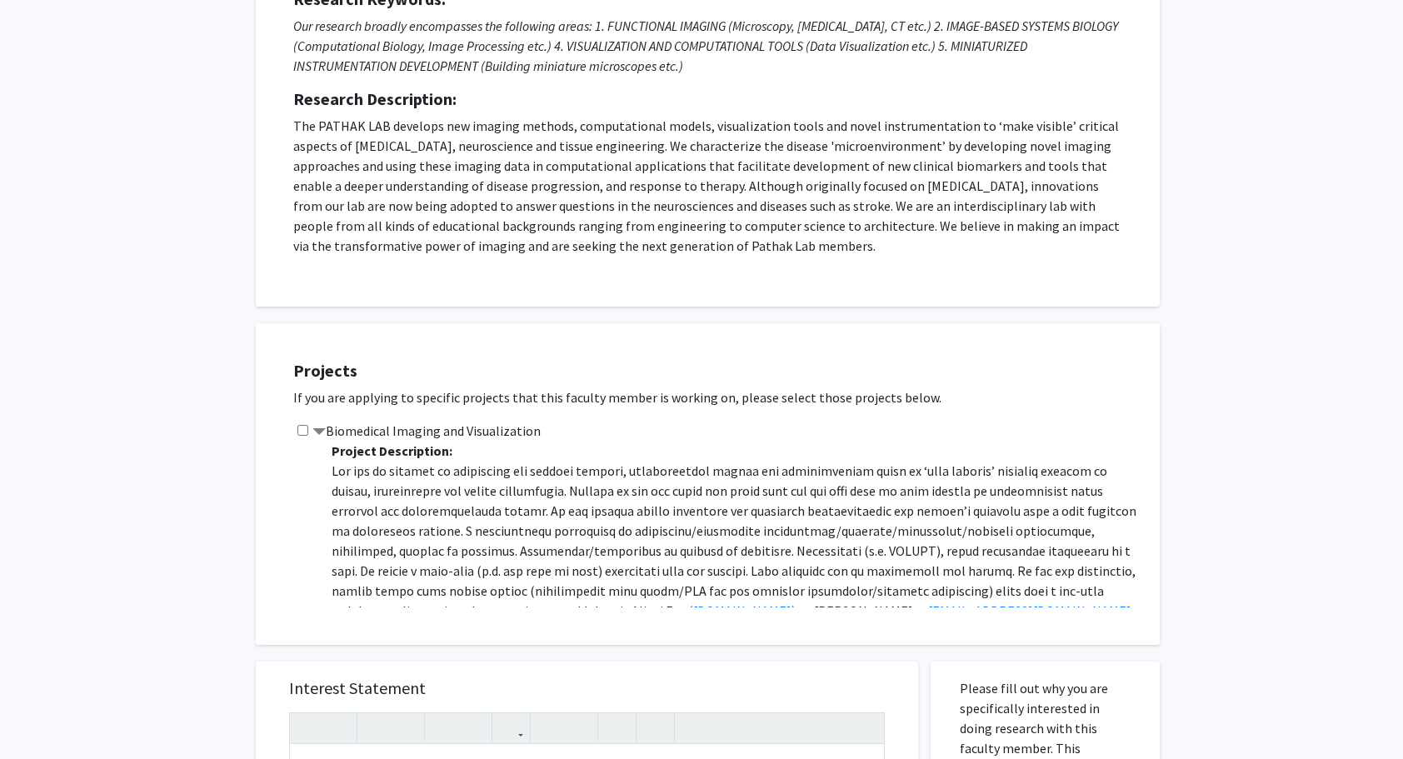
scroll to position [250, 0]
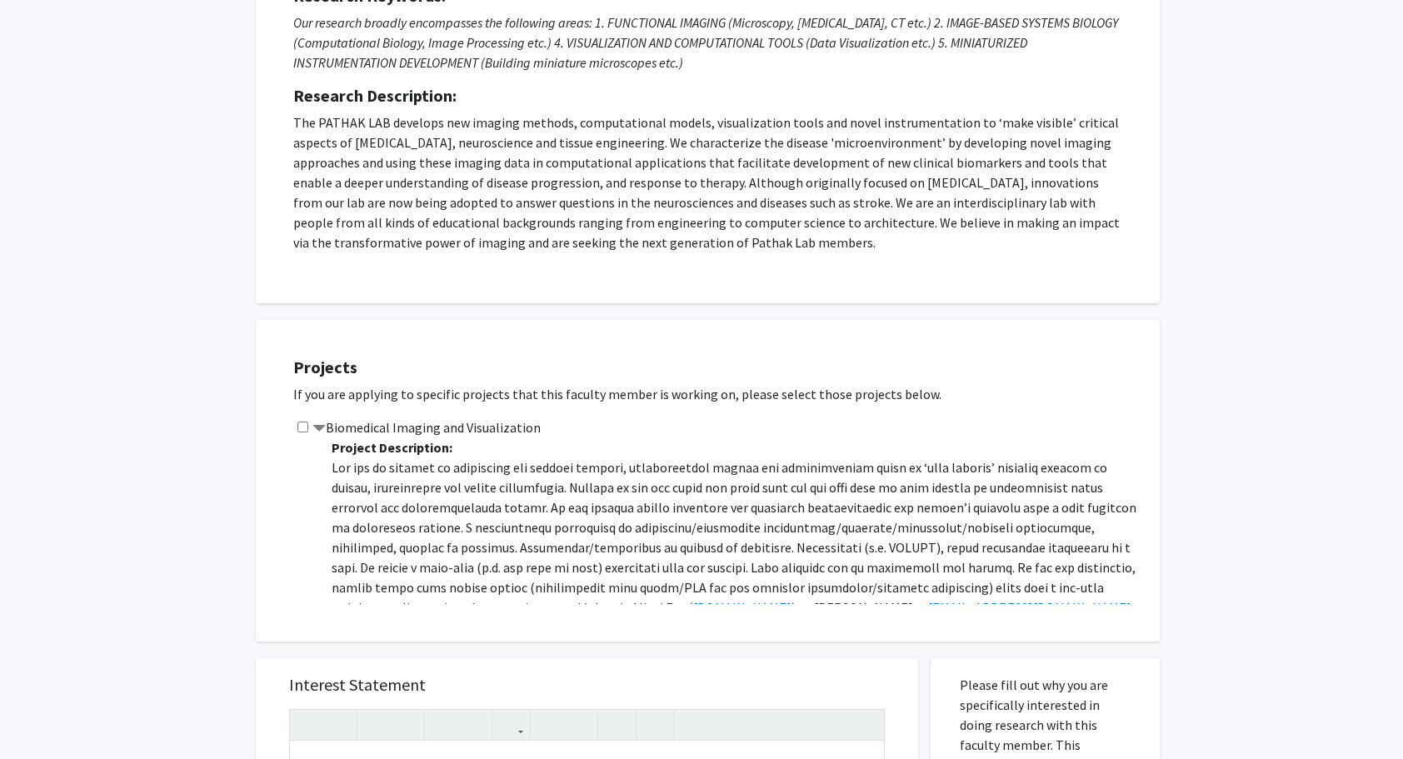
click at [308, 414] on div "Projects If you are applying to specific projects that this faculty member is w…" at bounding box center [718, 481] width 883 height 280
click at [301, 425] on input "checkbox" at bounding box center [302, 426] width 11 height 11
checkbox input "true"
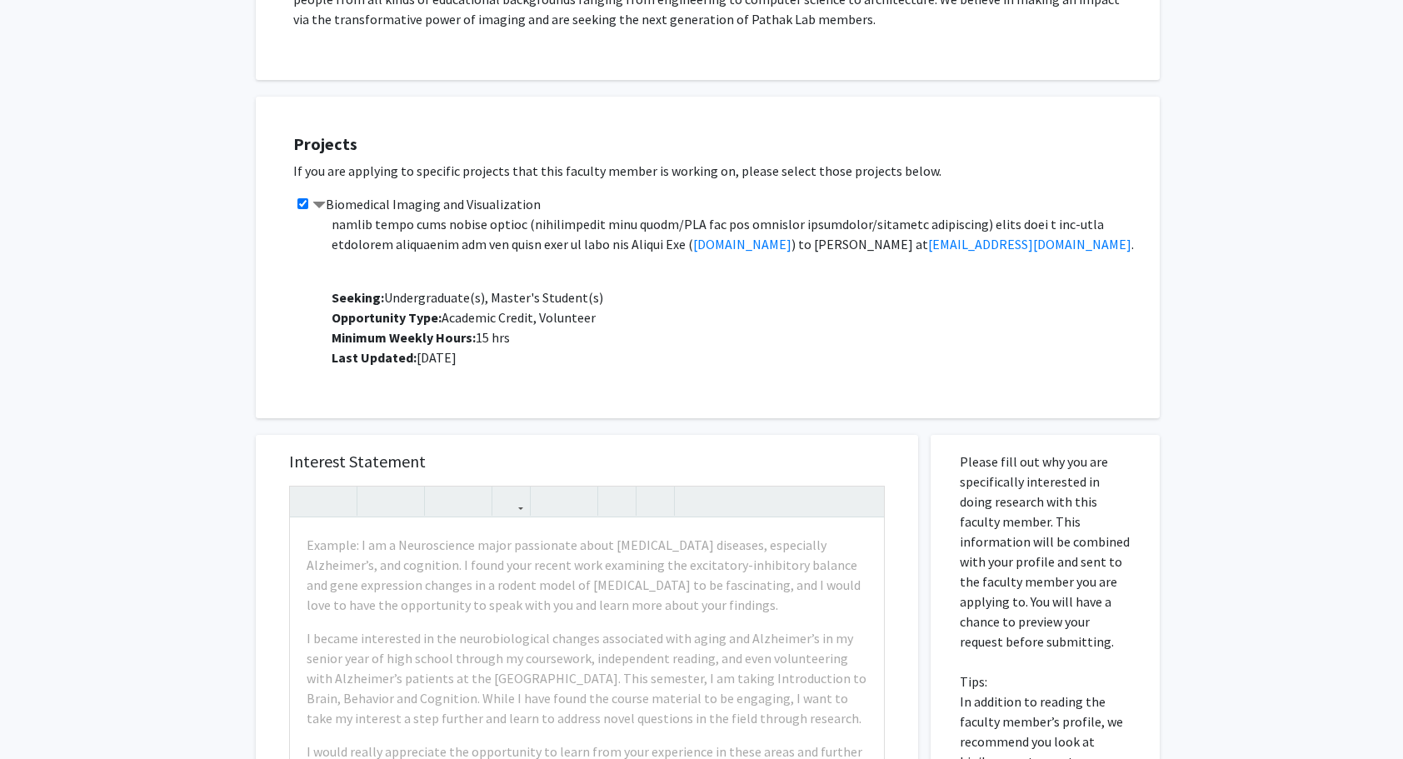
scroll to position [472, 0]
click at [283, 326] on div "Projects If you are applying to specific projects that this faculty member is w…" at bounding box center [718, 258] width 883 height 280
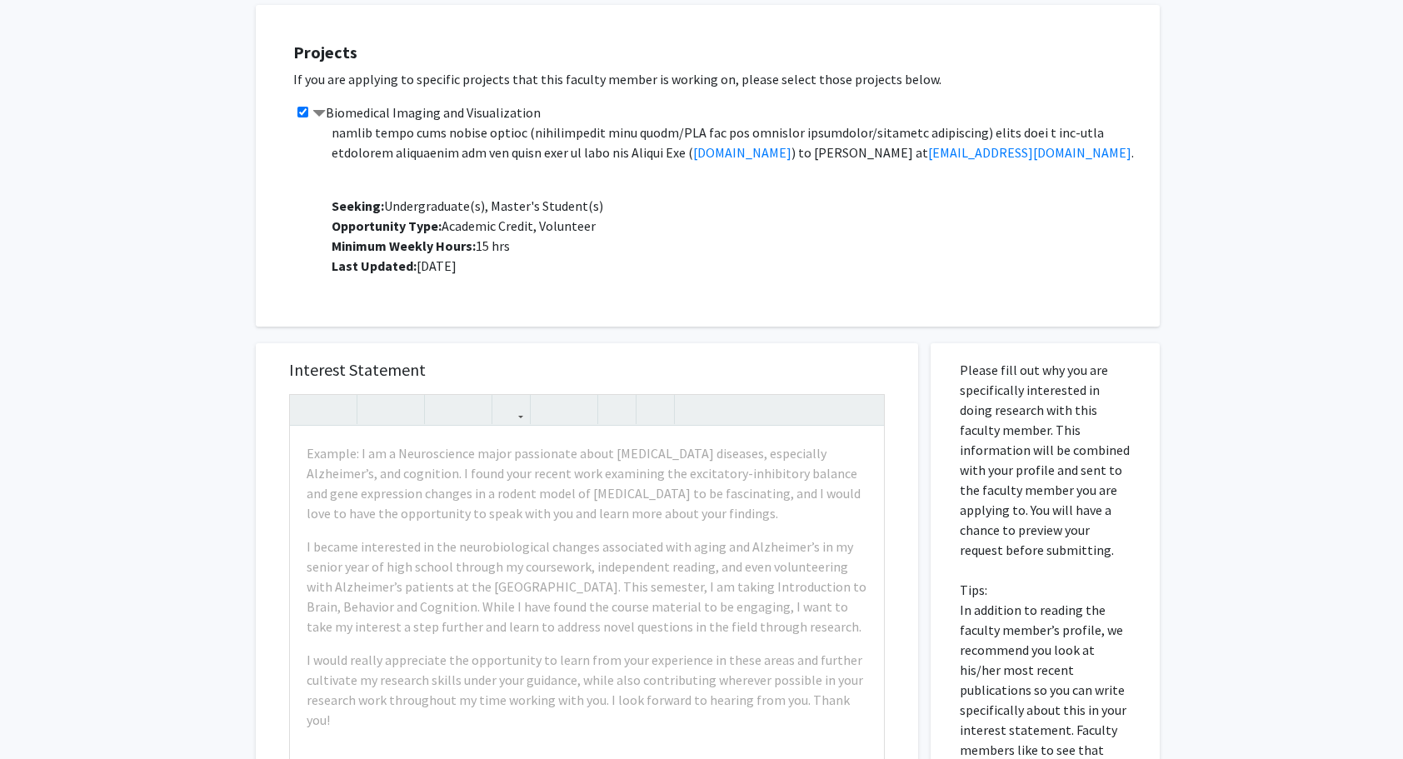
scroll to position [750, 0]
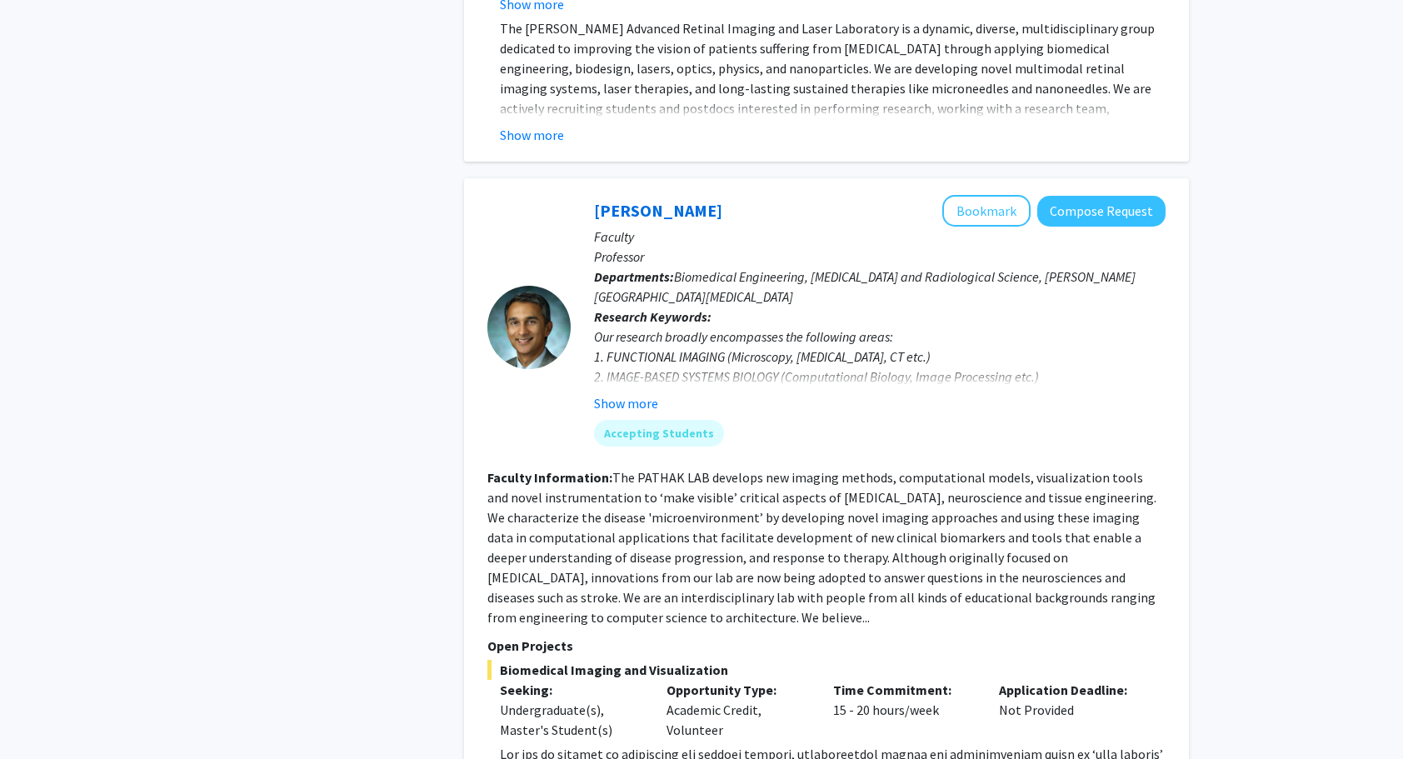
scroll to position [3591, 0]
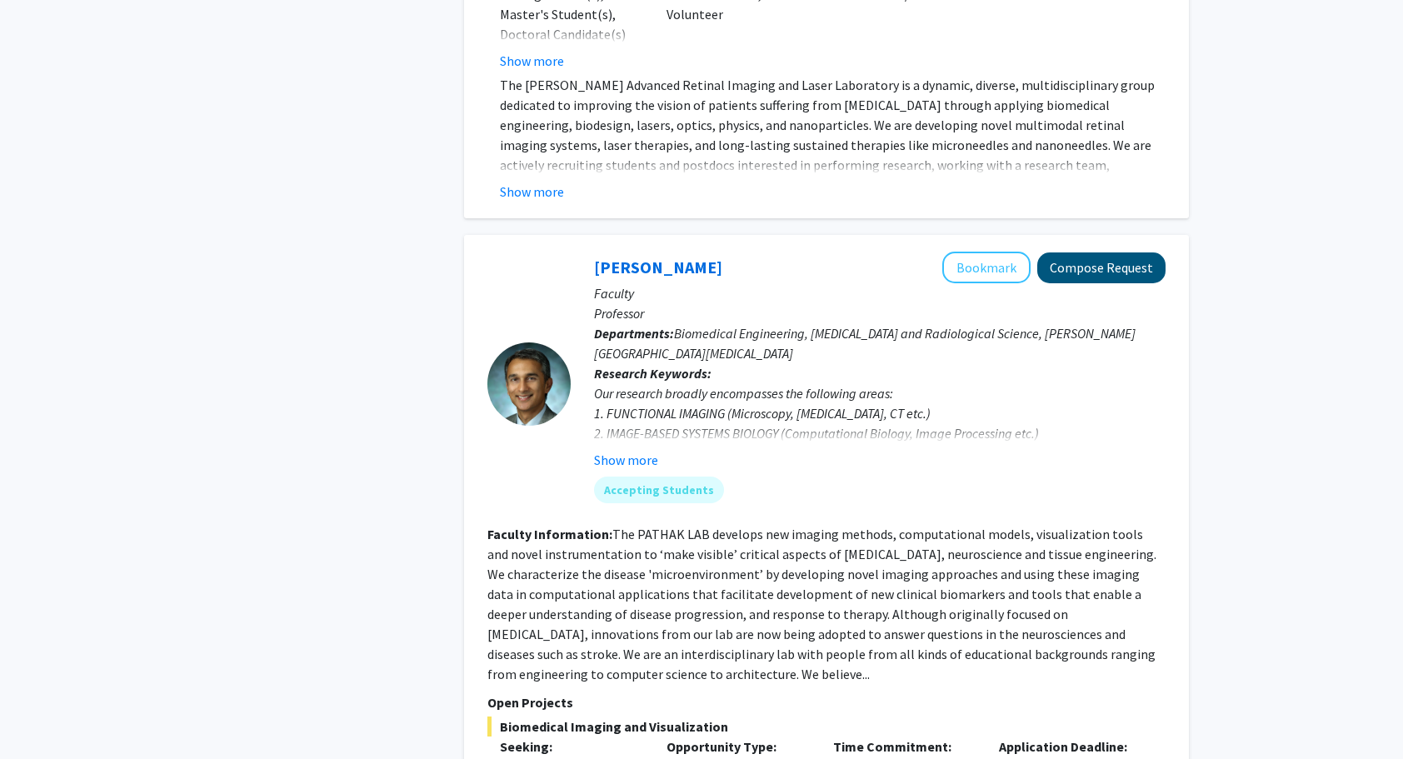
drag, startPoint x: 1063, startPoint y: 157, endPoint x: 964, endPoint y: 234, distance: 125.1
click at [939, 363] on p "Research Keywords: Our research broadly encompasses the following areas: 1. FUN…" at bounding box center [879, 416] width 571 height 107
click at [996, 252] on button "Bookmark" at bounding box center [986, 268] width 88 height 32
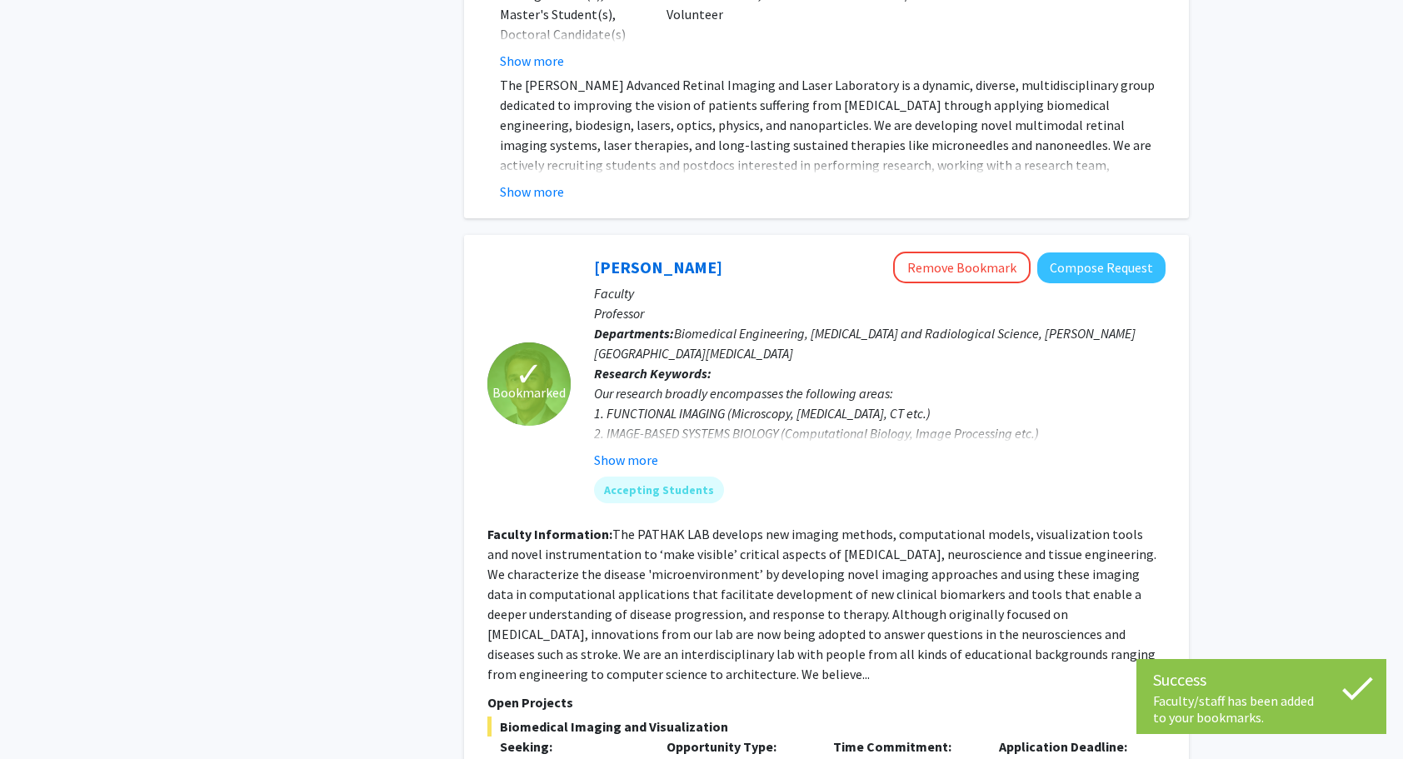
drag, startPoint x: 1068, startPoint y: 170, endPoint x: 1008, endPoint y: 277, distance: 123.0
click at [1005, 363] on p "Research Keywords: Our research broadly encompasses the following areas: 1. FUN…" at bounding box center [879, 416] width 571 height 107
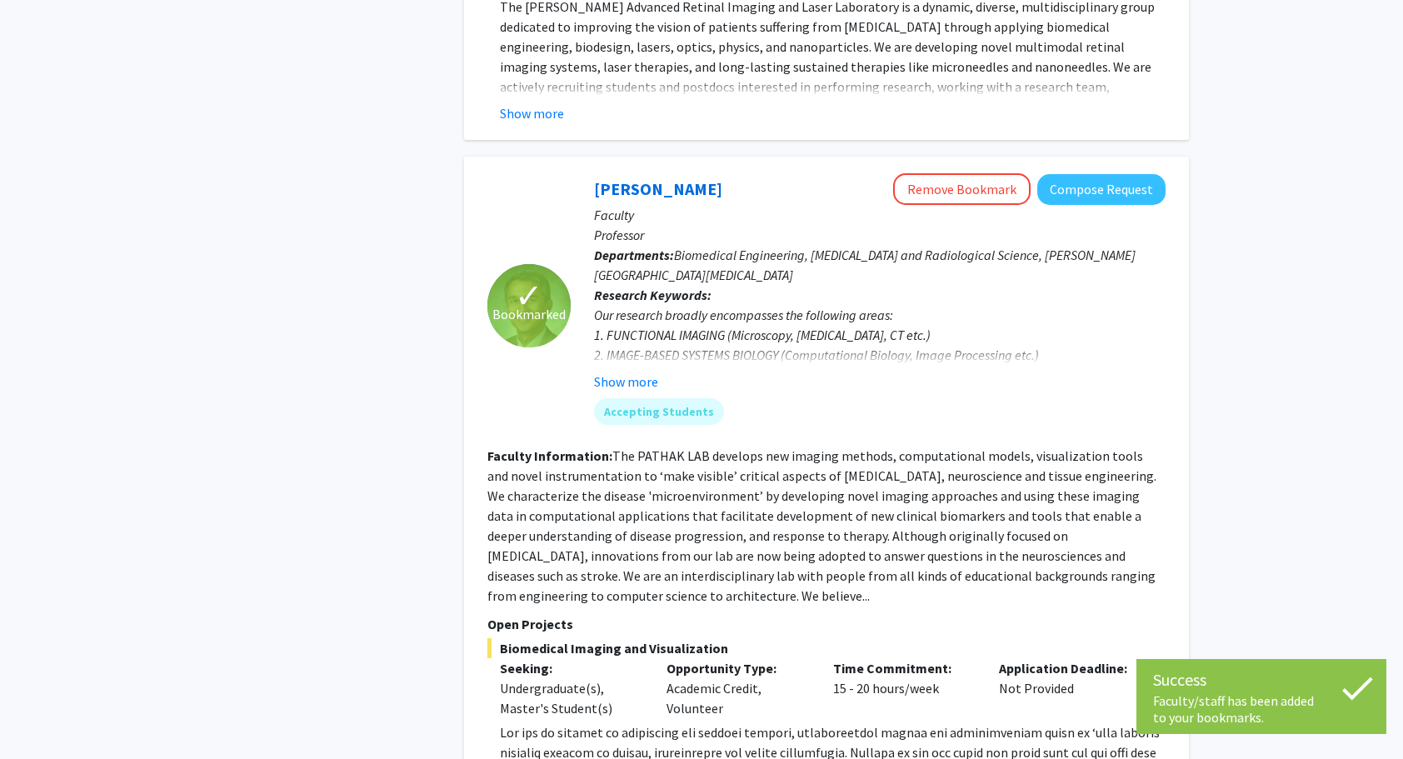
scroll to position [3841, 0]
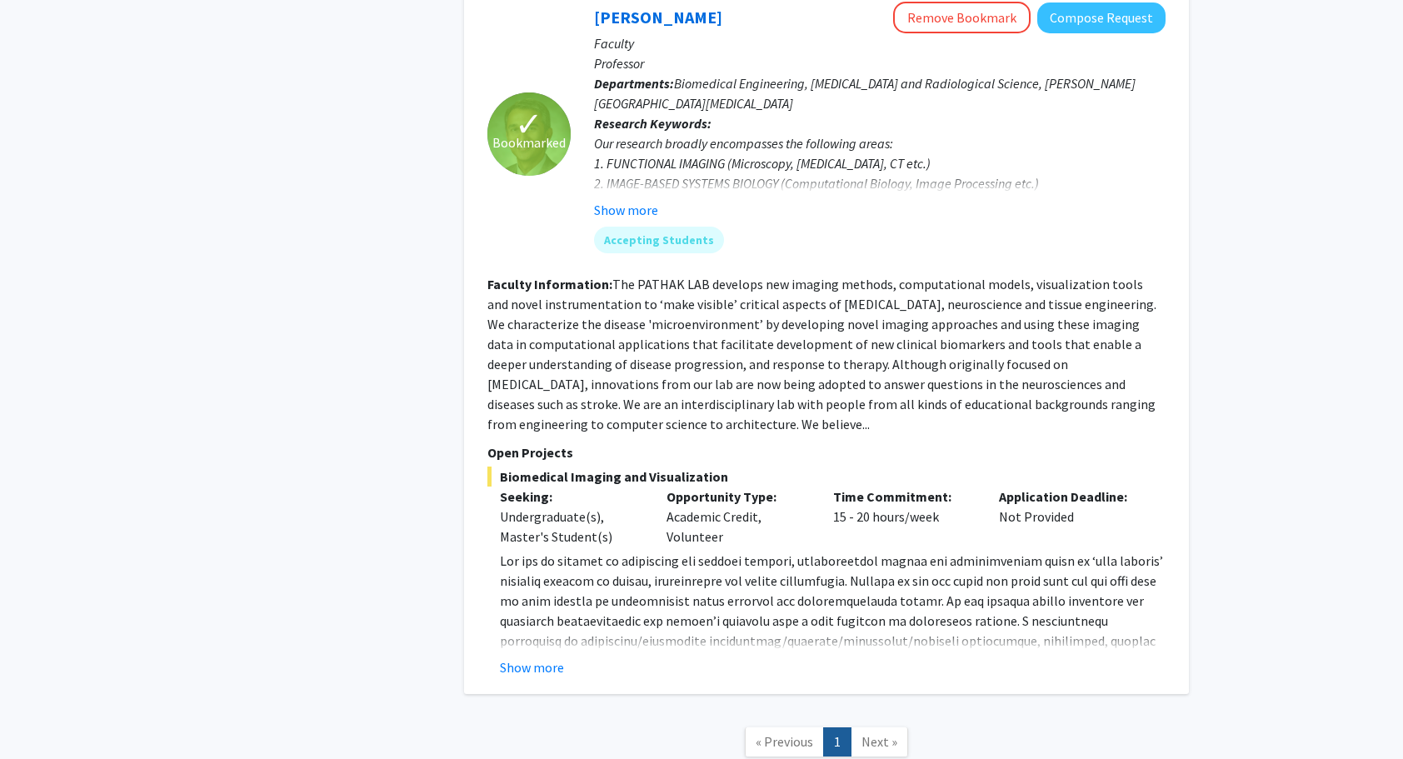
click at [522, 657] on button "Show more" at bounding box center [532, 667] width 64 height 20
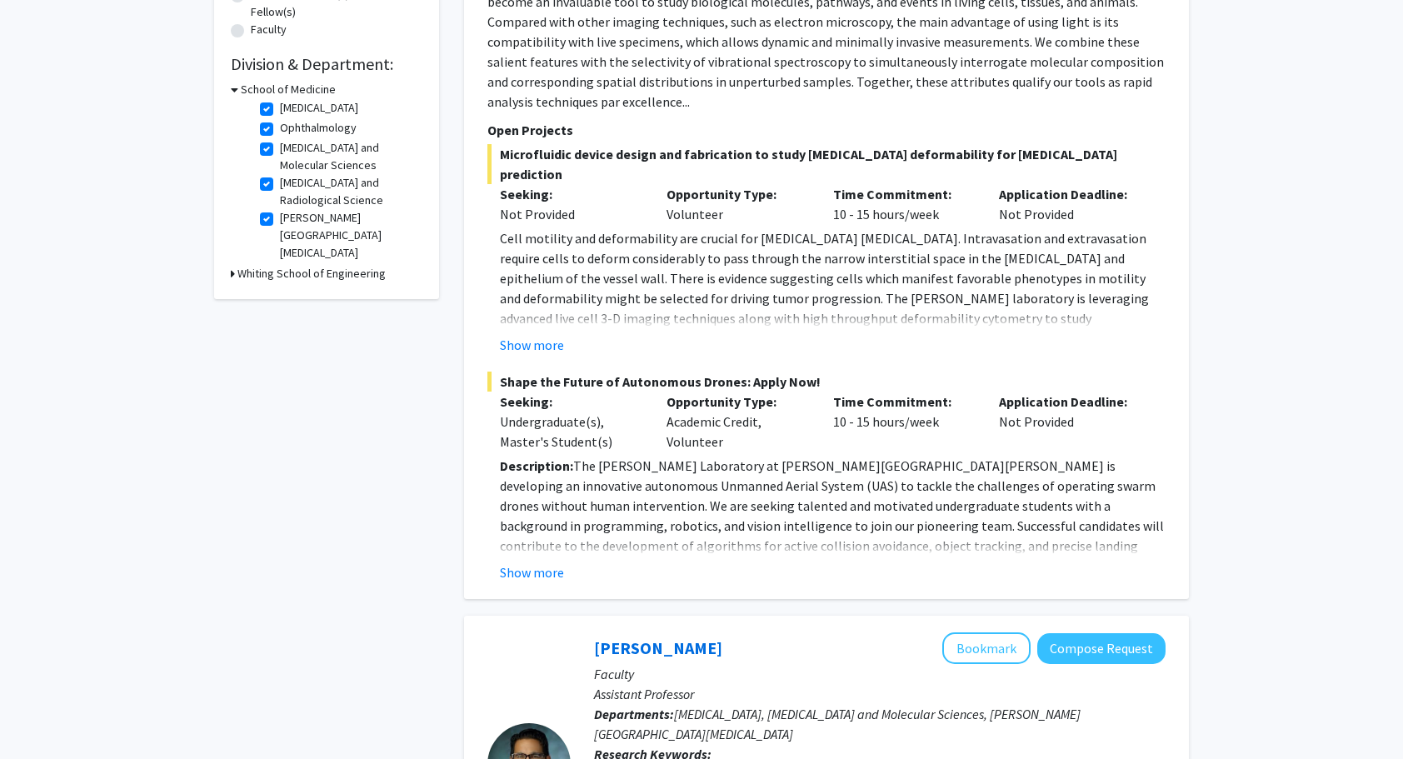
scroll to position [500, 0]
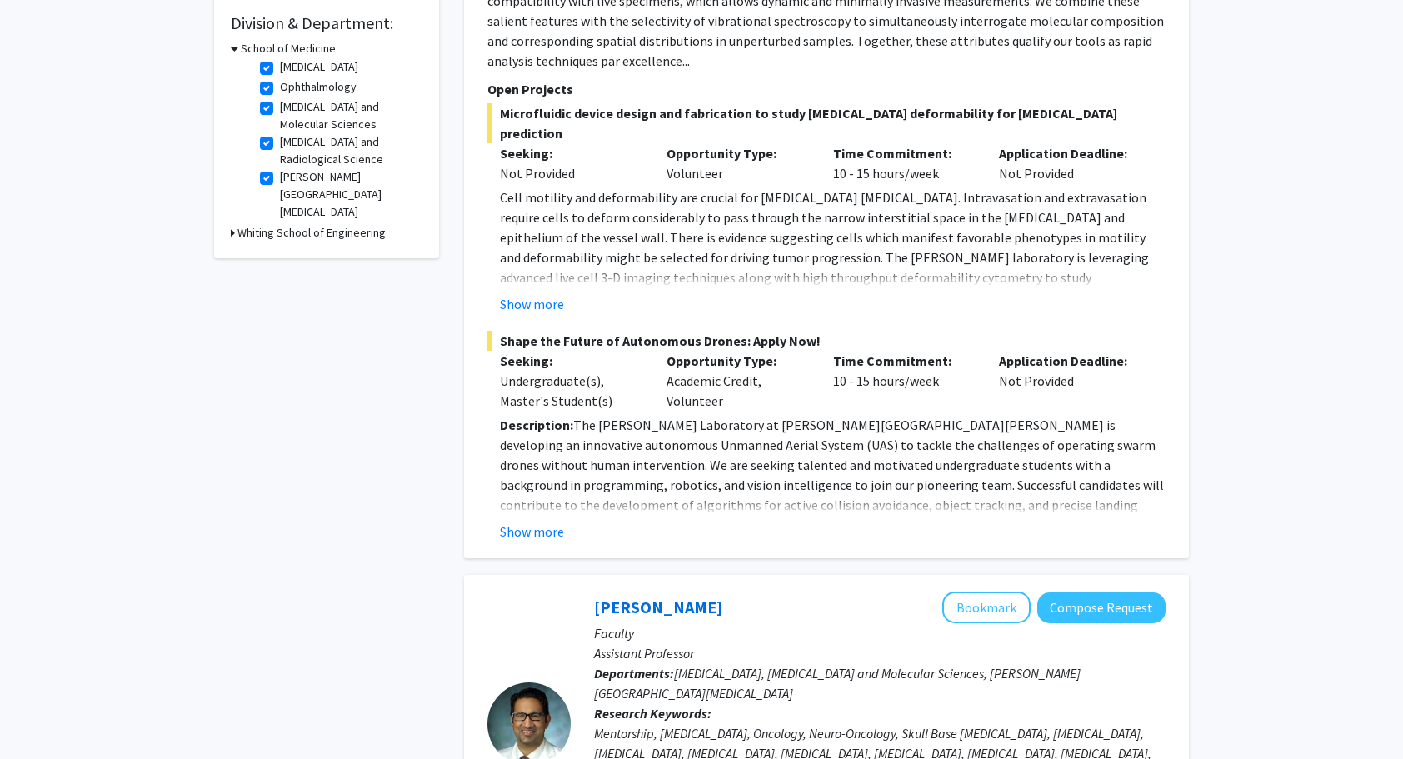
click at [232, 236] on icon at bounding box center [233, 232] width 4 height 17
click at [241, 231] on h3 "Whiting School of Engineering" at bounding box center [315, 232] width 148 height 17
click at [242, 235] on h3 "Whiting School of Engineering" at bounding box center [311, 232] width 148 height 17
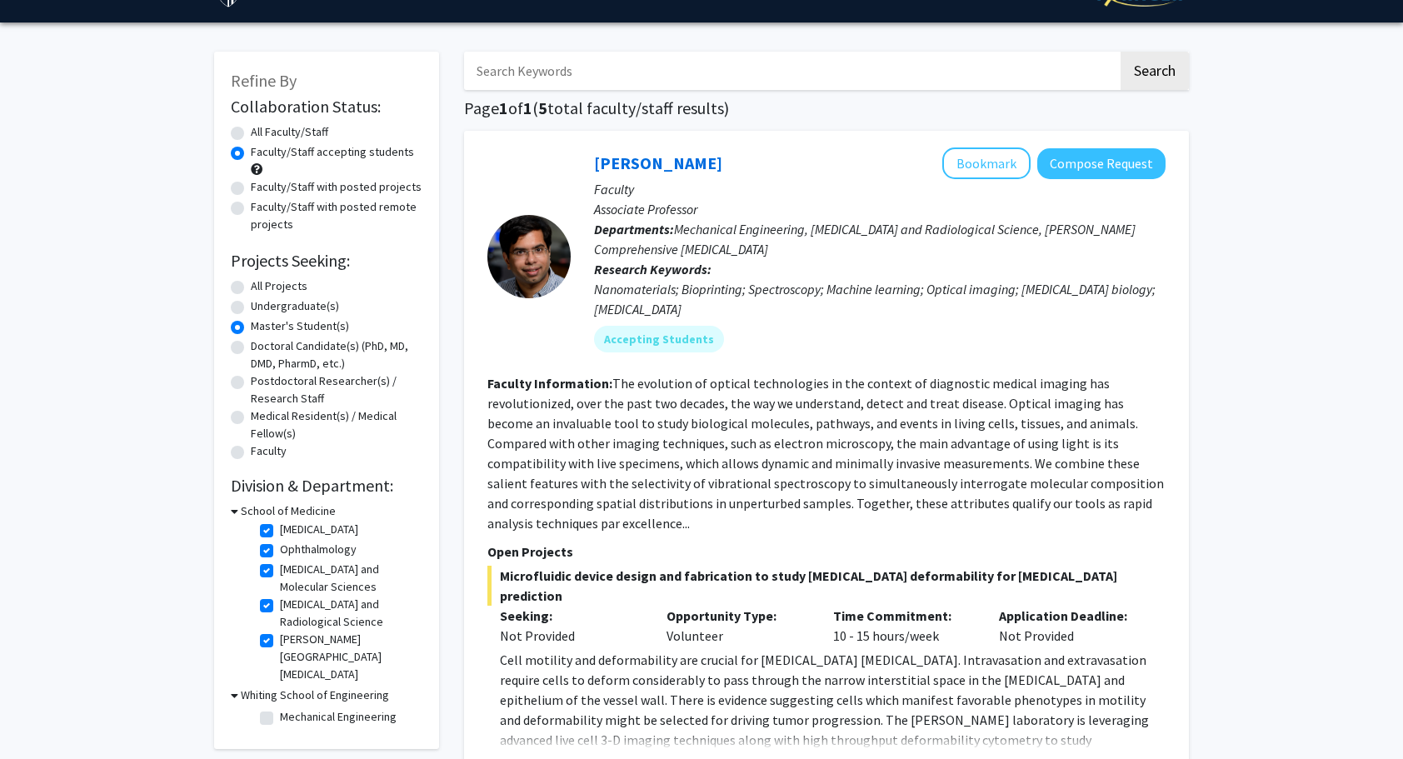
scroll to position [0, 0]
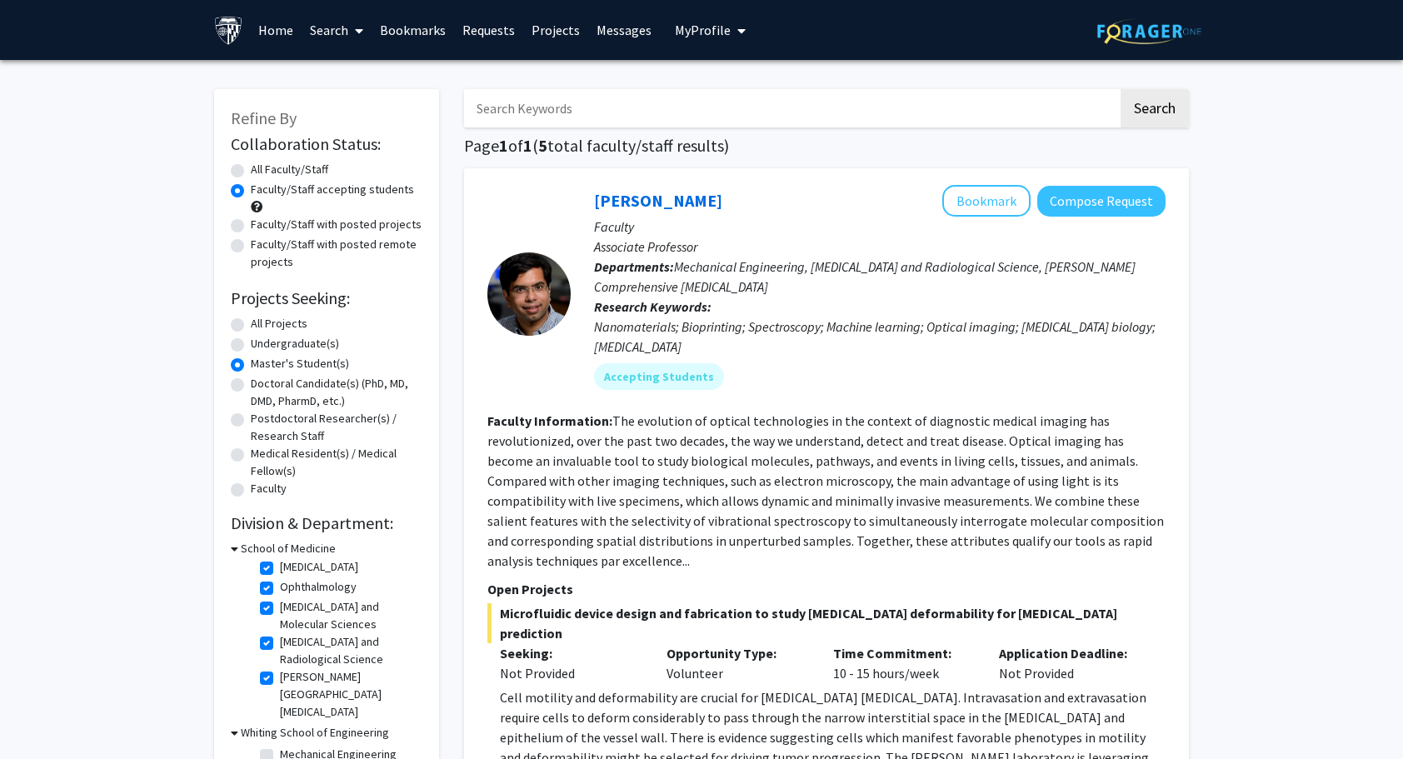
click at [306, 173] on label "All Faculty/Staff" at bounding box center [289, 169] width 77 height 17
drag, startPoint x: 306, startPoint y: 173, endPoint x: 290, endPoint y: 179, distance: 17.6
click at [290, 179] on div "All Faculty/Staff" at bounding box center [327, 171] width 192 height 20
click at [246, 170] on div "All Faculty/Staff" at bounding box center [327, 171] width 192 height 20
click at [251, 170] on label "All Faculty/Staff" at bounding box center [289, 169] width 77 height 17
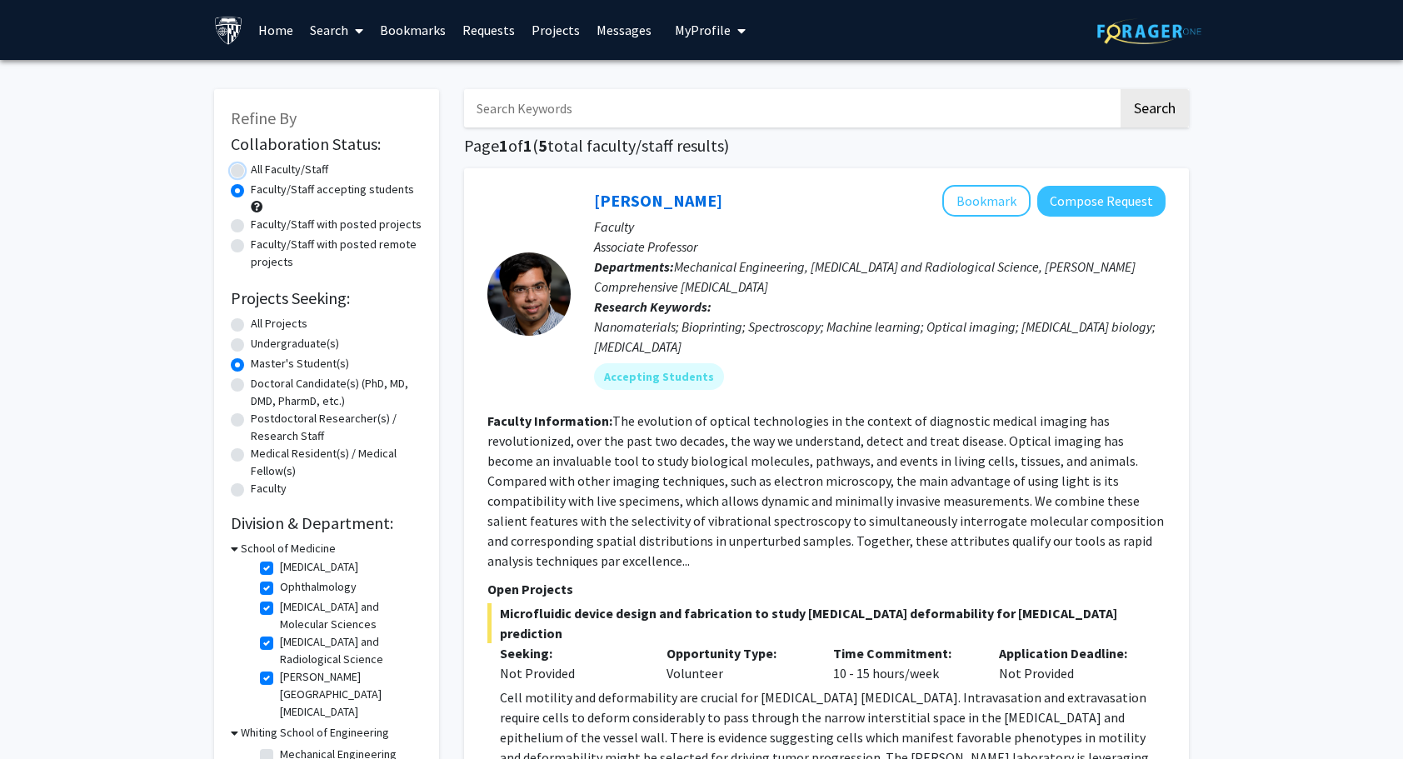
click at [251, 170] on input "All Faculty/Staff" at bounding box center [256, 166] width 11 height 11
radio input "true"
click at [251, 197] on label "Faculty/Staff accepting students" at bounding box center [332, 189] width 163 height 17
click at [251, 192] on input "Faculty/Staff accepting students" at bounding box center [256, 186] width 11 height 11
radio input "true"
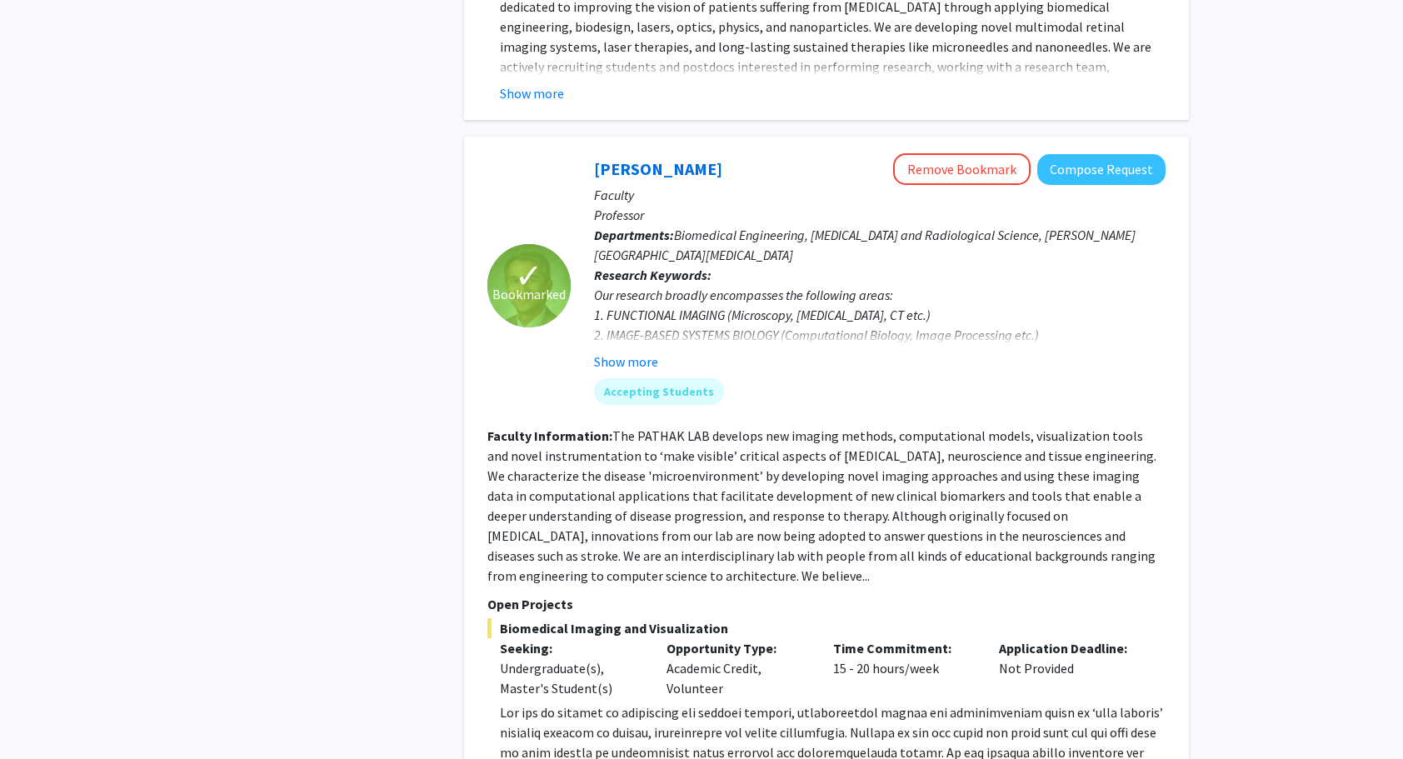
scroll to position [3775, 0]
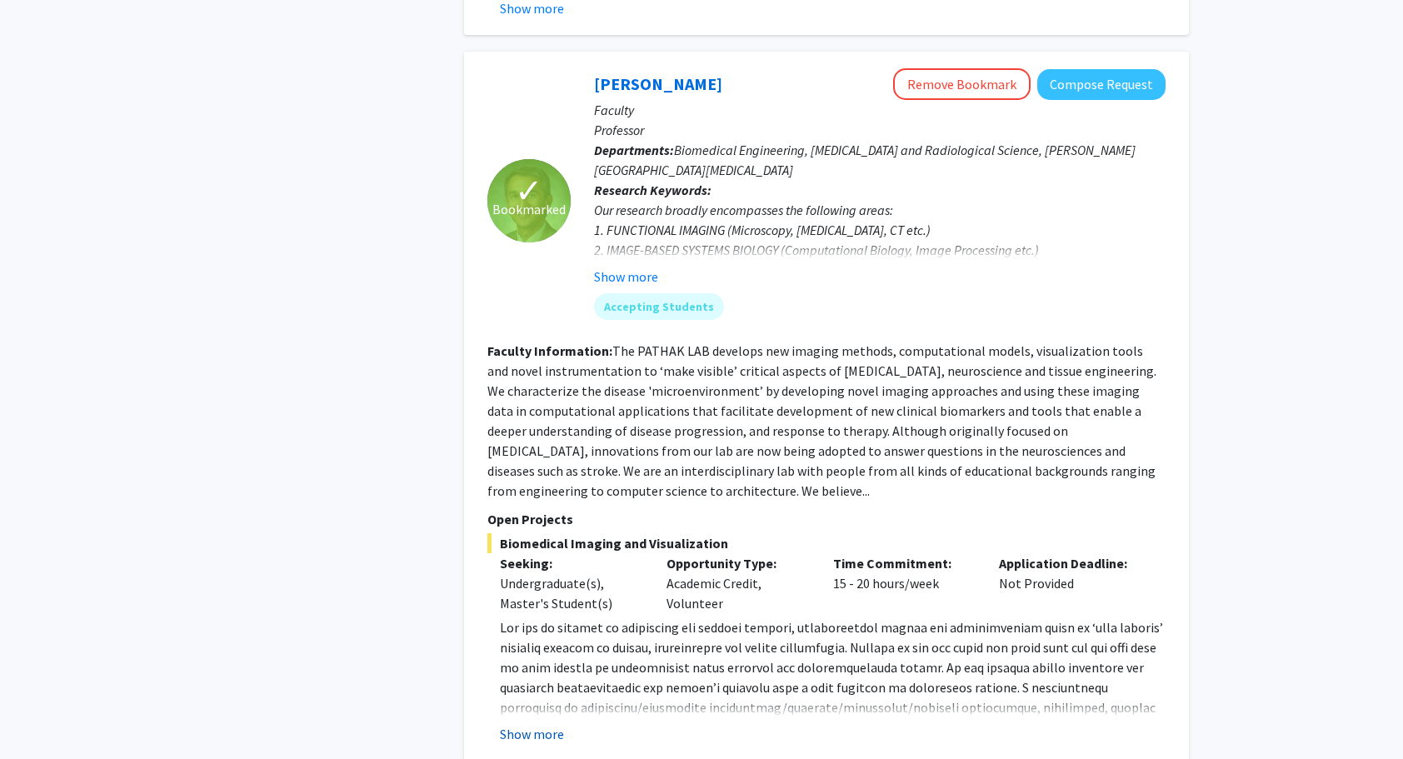
click at [532, 724] on button "Show more" at bounding box center [532, 734] width 64 height 20
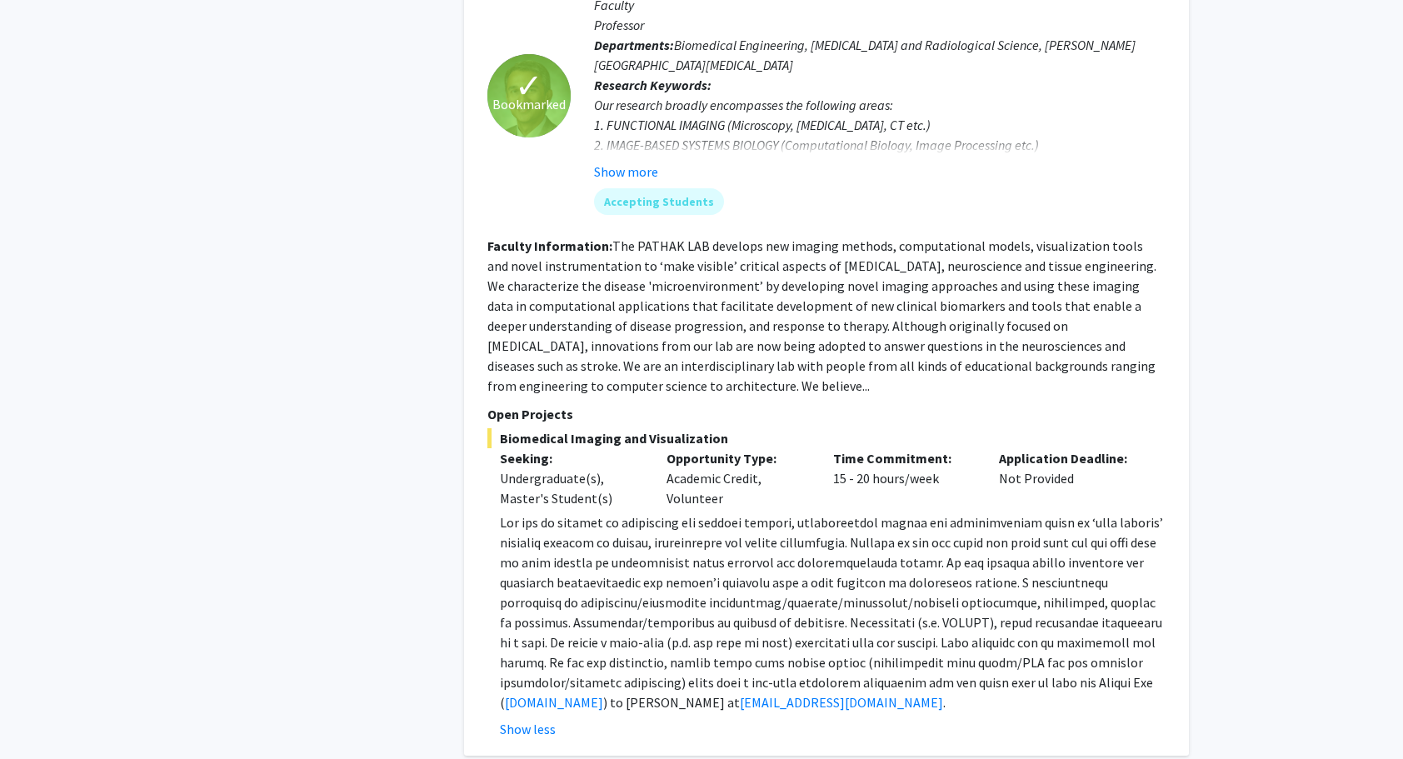
scroll to position [3858, 0]
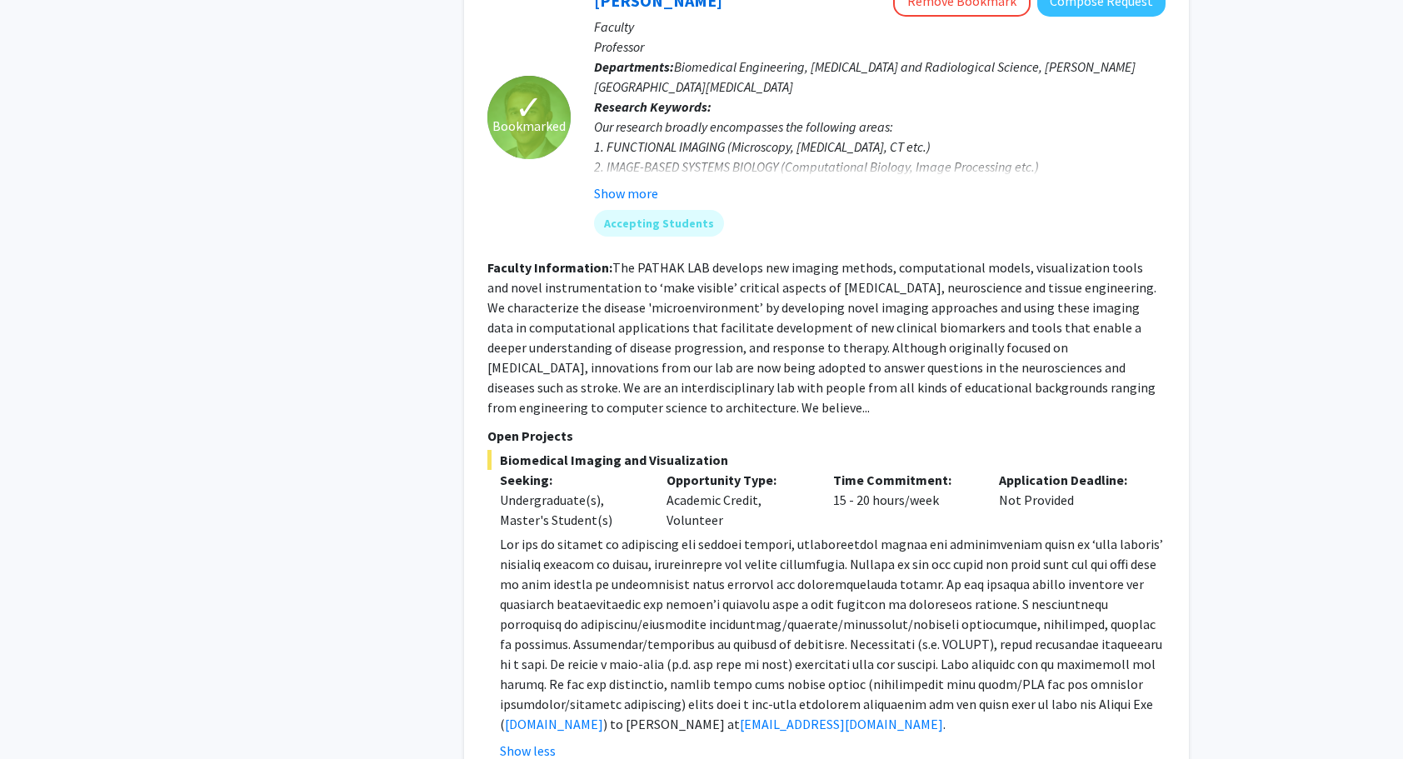
click at [797, 450] on span "Biomedical Imaging and Visualization" at bounding box center [826, 460] width 678 height 20
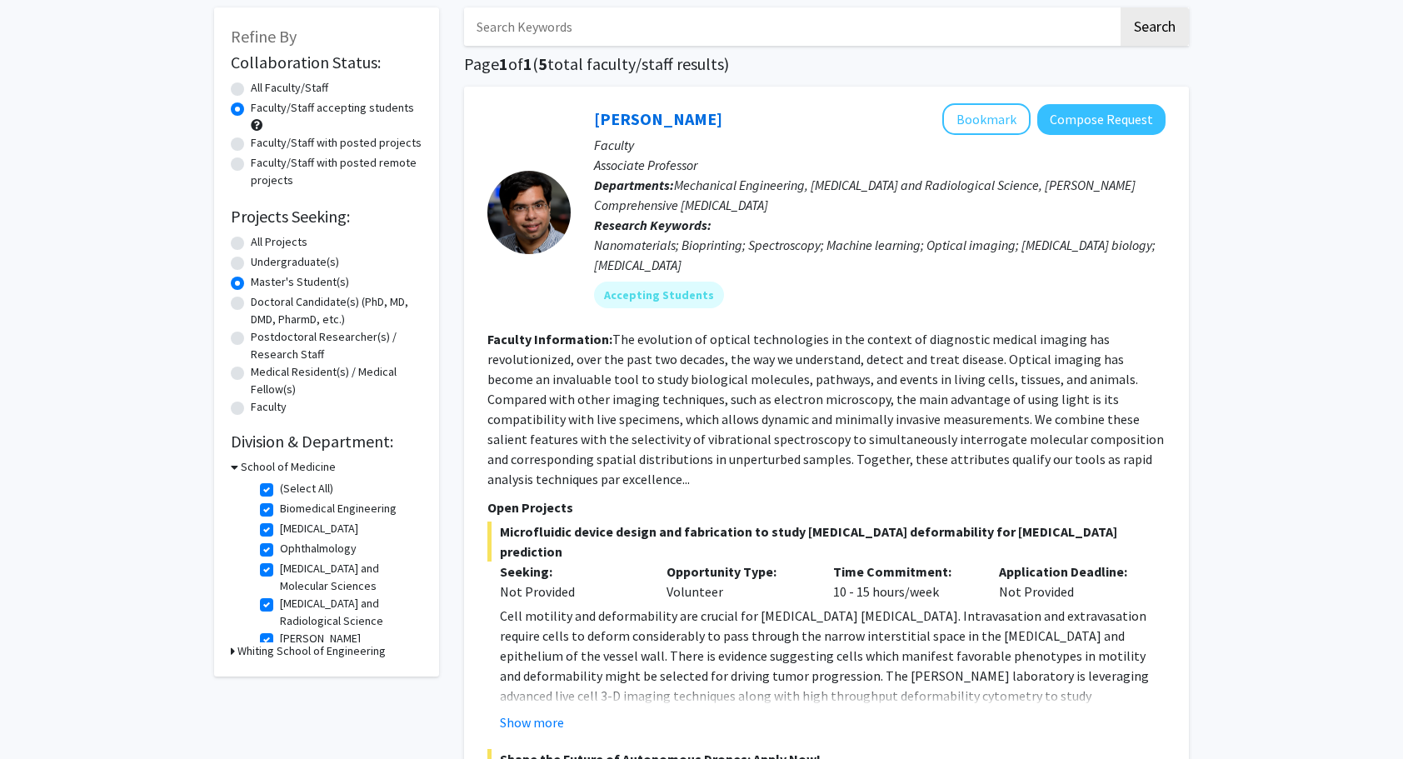
scroll to position [83, 0]
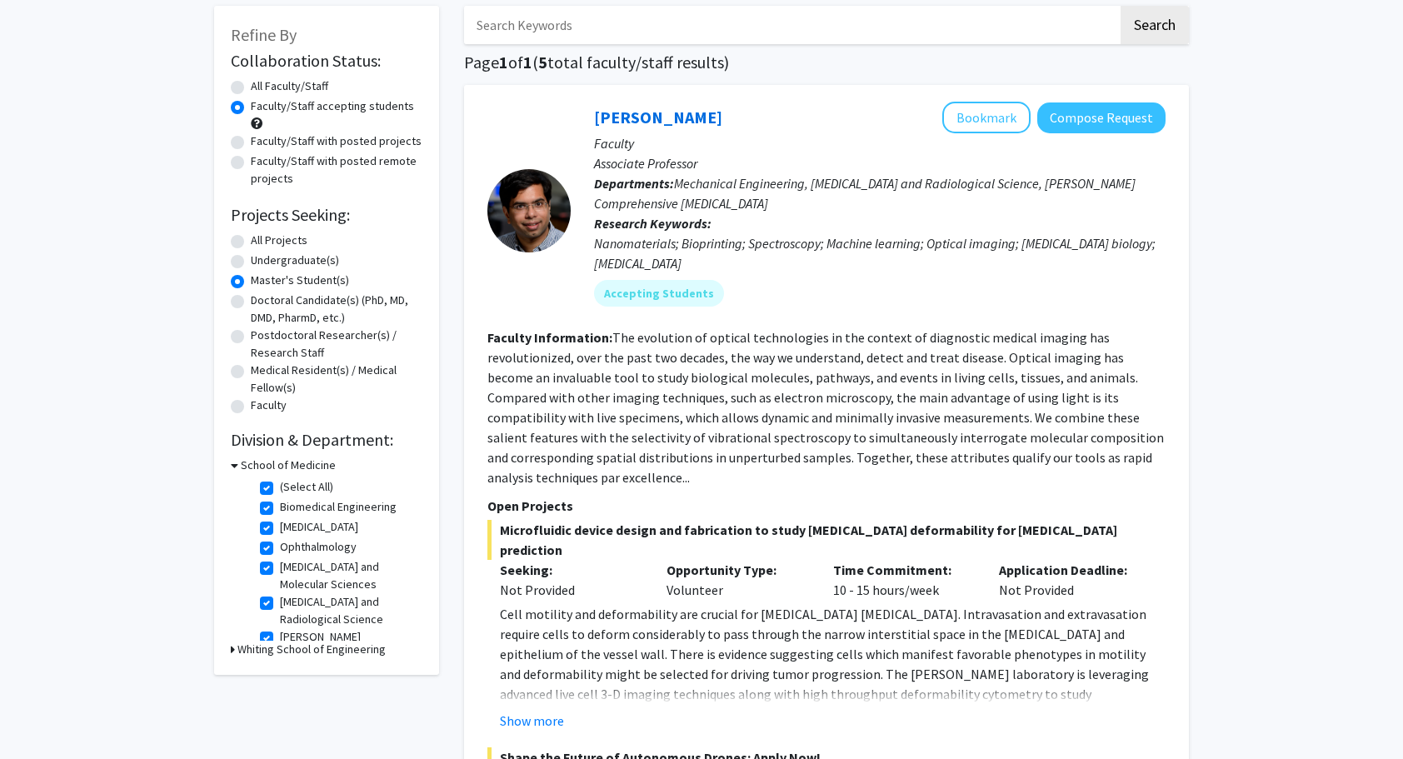
click at [280, 487] on label "(Select All)" at bounding box center [306, 486] width 53 height 17
click at [280, 487] on input "(Select All)" at bounding box center [285, 483] width 11 height 11
checkbox input "false"
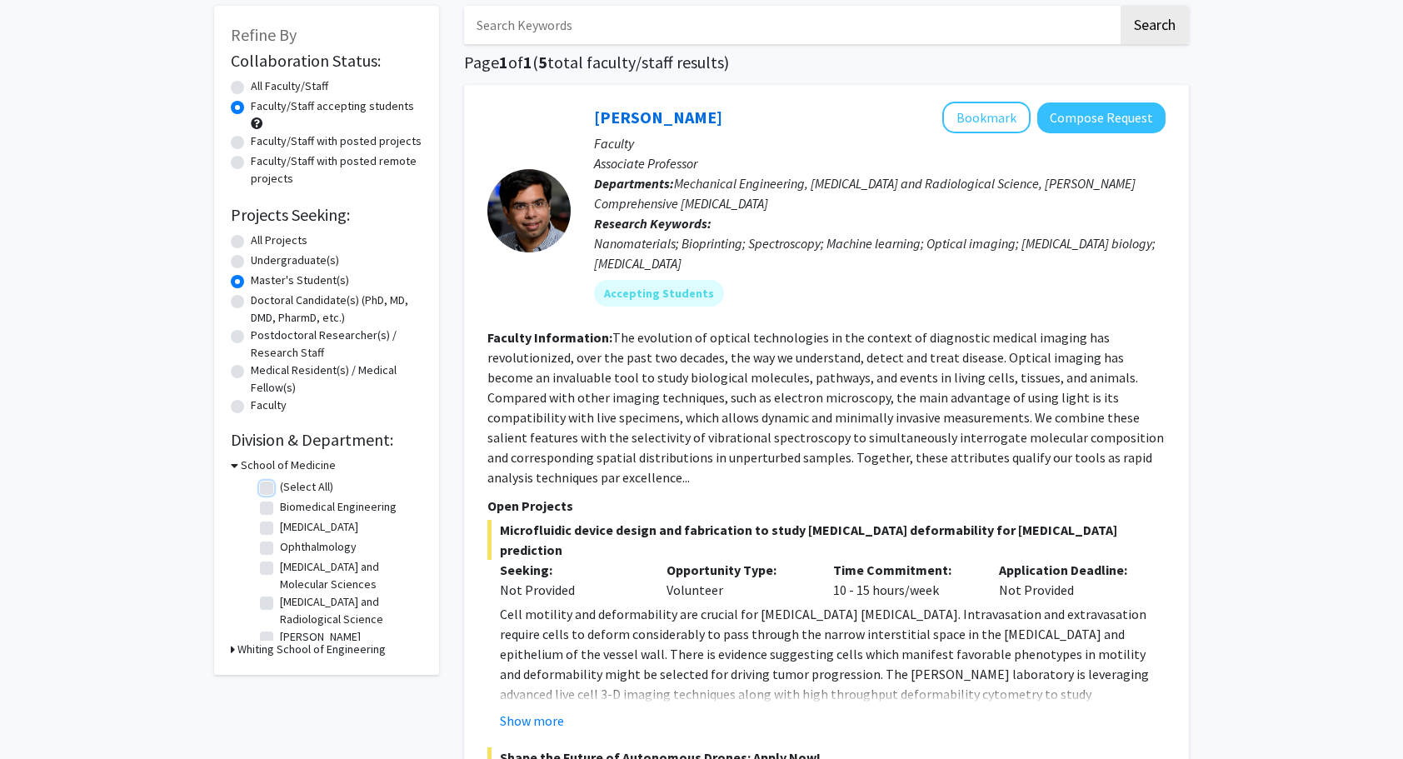
checkbox input "false"
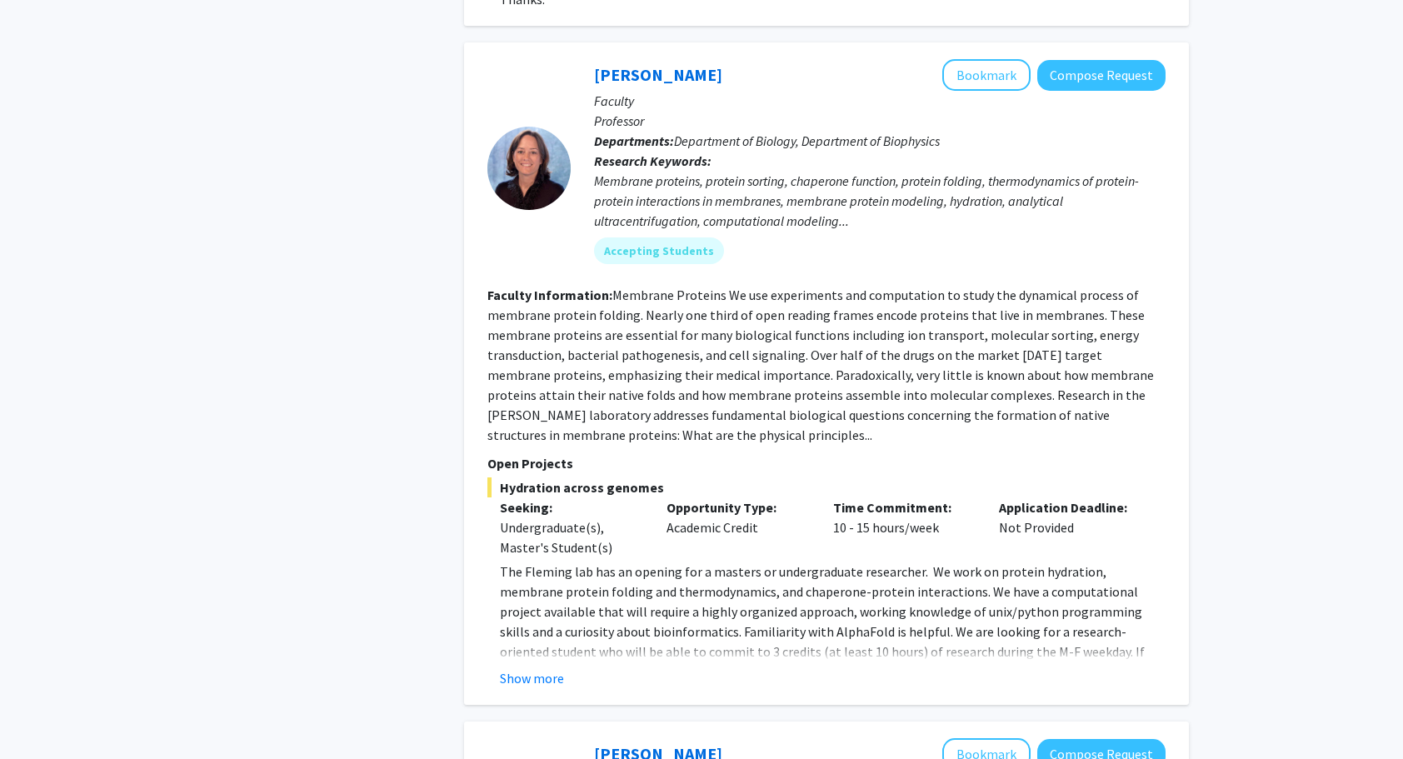
scroll to position [1832, 0]
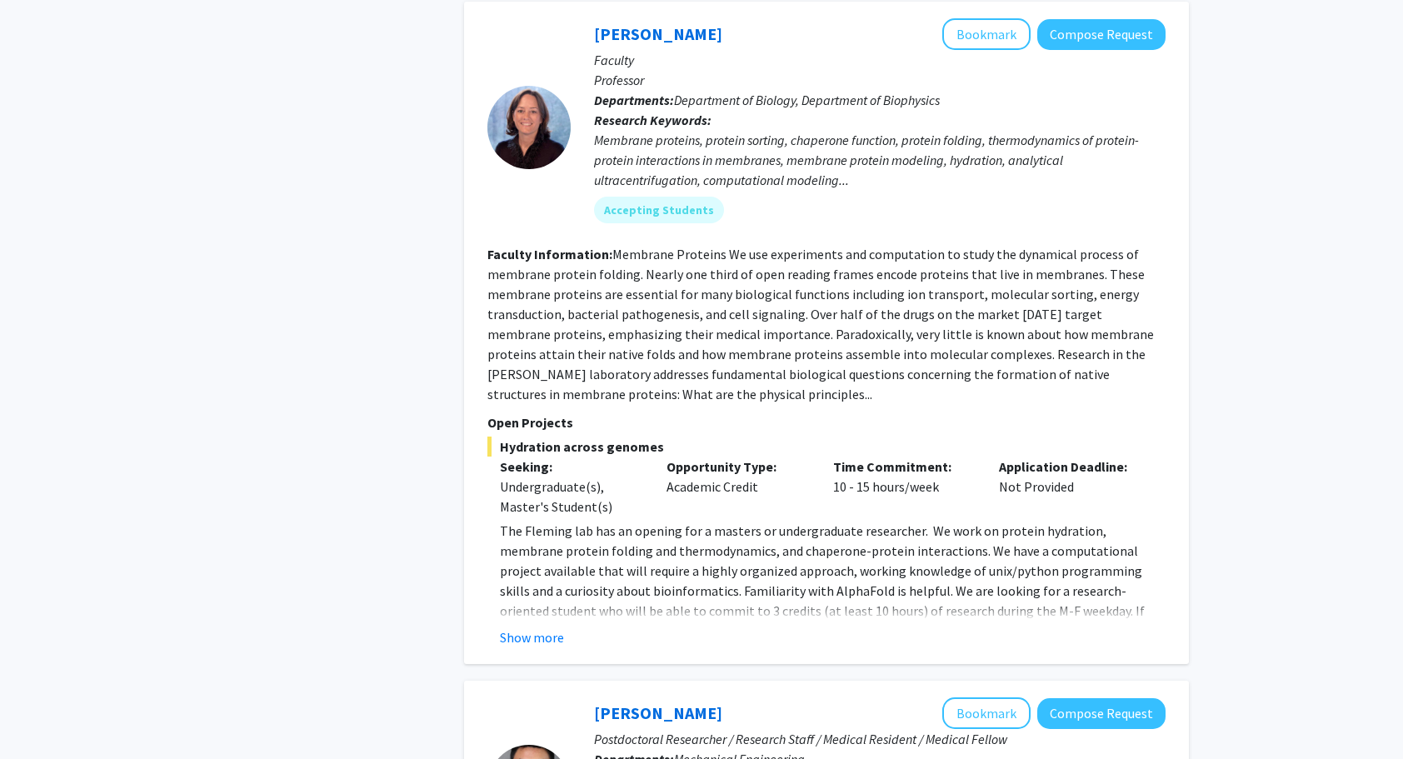
click at [541, 603] on fg-read-more "The [PERSON_NAME] lab has an opening for a masters or undergraduate researcher.…" at bounding box center [826, 584] width 678 height 127
click at [523, 627] on button "Show more" at bounding box center [532, 637] width 64 height 20
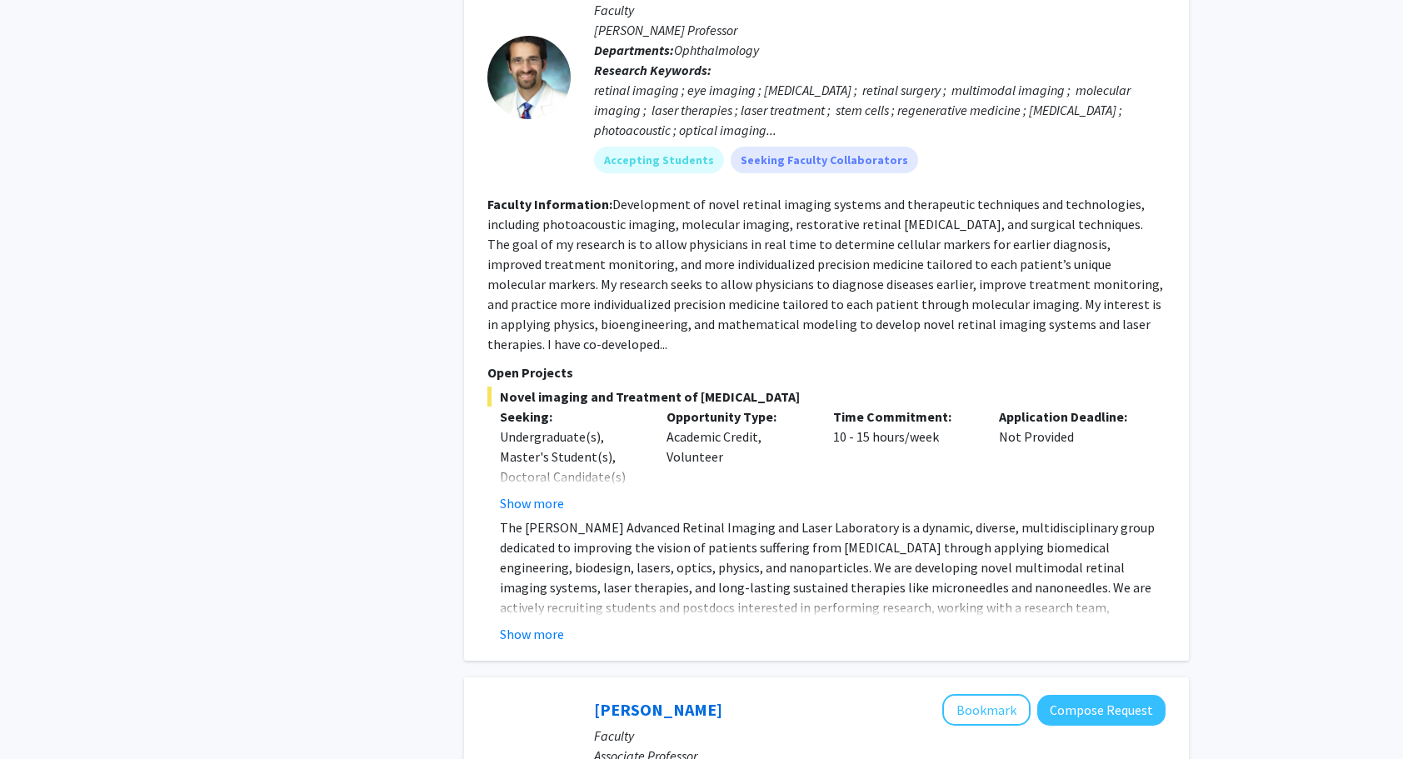
scroll to position [5497, 0]
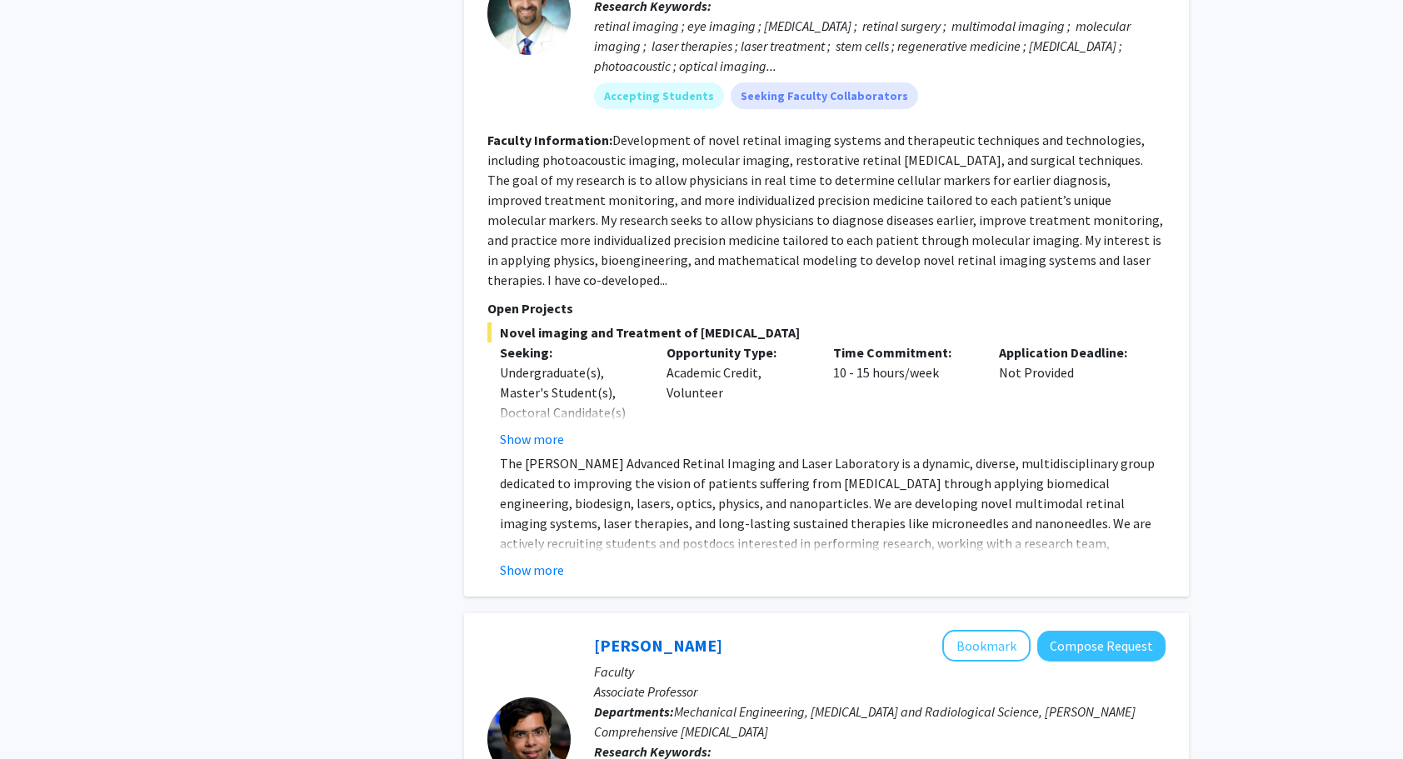
click at [521, 429] on button "Show more" at bounding box center [532, 439] width 64 height 20
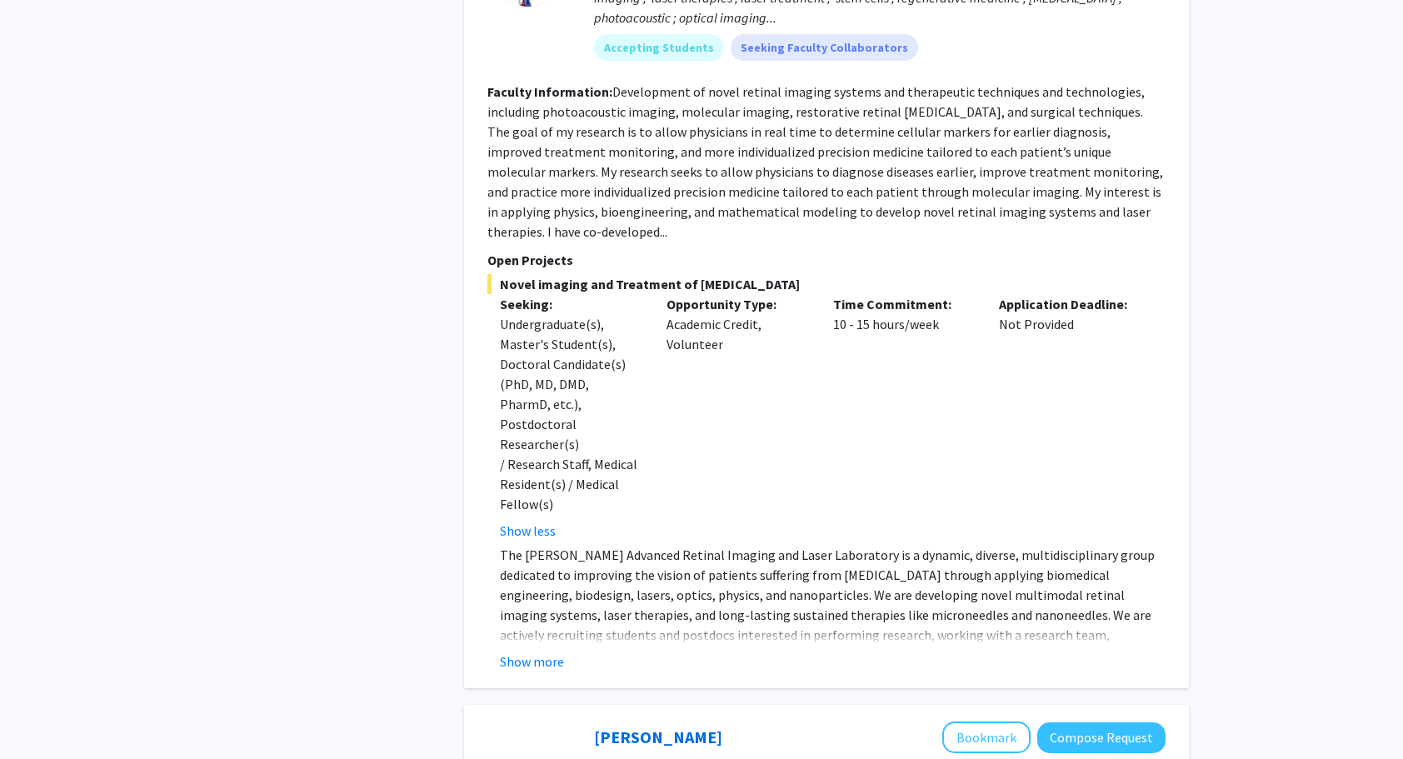
scroll to position [5580, 0]
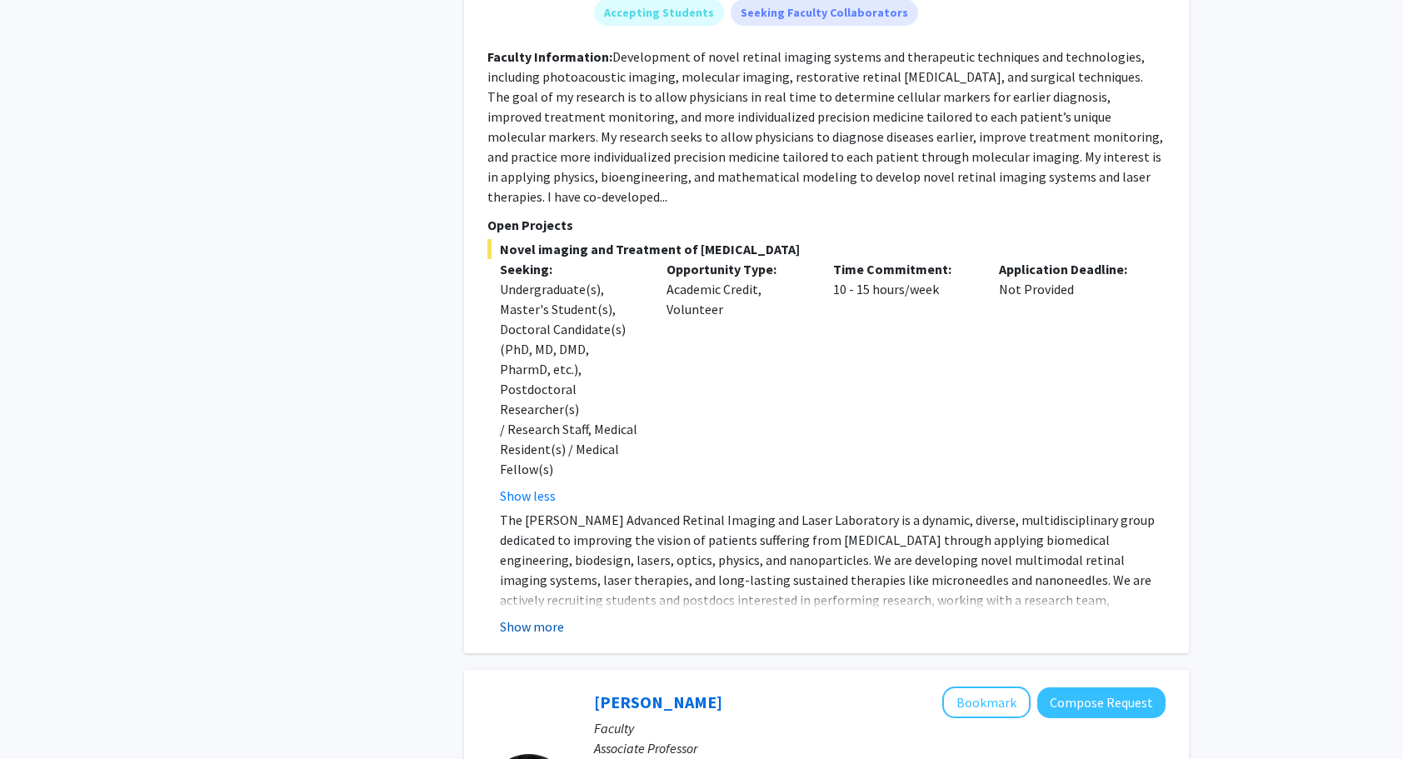
click at [521, 616] on button "Show more" at bounding box center [532, 626] width 64 height 20
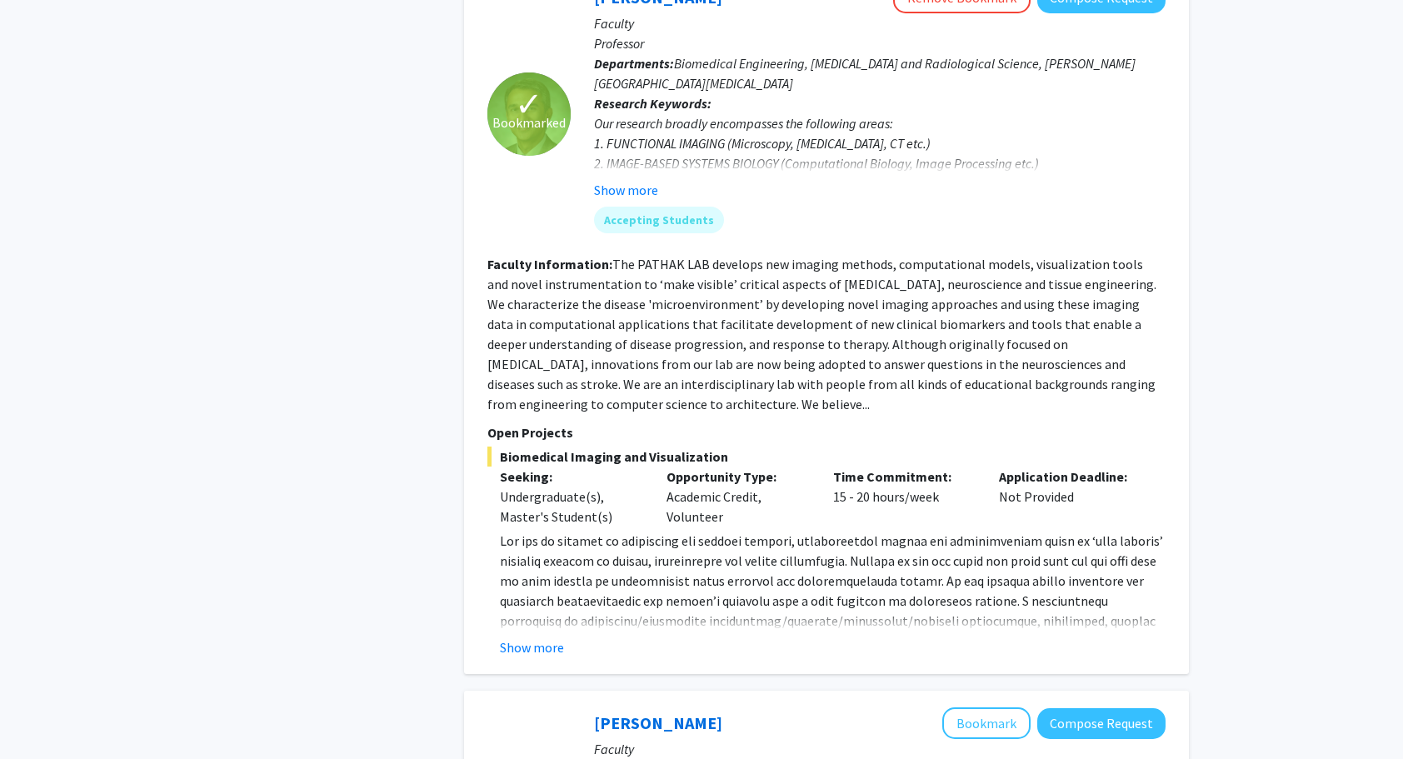
scroll to position [3711, 0]
